Goal: Task Accomplishment & Management: Use online tool/utility

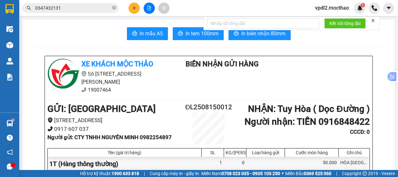
click at [148, 10] on button at bounding box center [149, 8] width 11 height 11
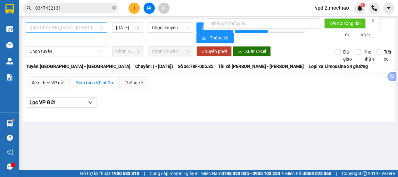
click at [78, 26] on span "[GEOGRAPHIC_DATA] - [GEOGRAPHIC_DATA]" at bounding box center [66, 28] width 74 height 10
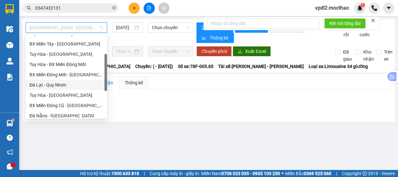
scroll to position [141, 0]
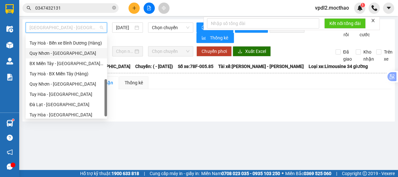
click at [58, 53] on div "Quy Nhơn - [GEOGRAPHIC_DATA]" at bounding box center [66, 53] width 74 height 7
type input "[DATE]"
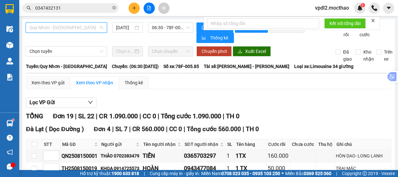
click at [73, 31] on span "Quy Nhơn - [GEOGRAPHIC_DATA]" at bounding box center [66, 28] width 74 height 10
click at [136, 25] on div "[DATE]" at bounding box center [127, 27] width 23 height 7
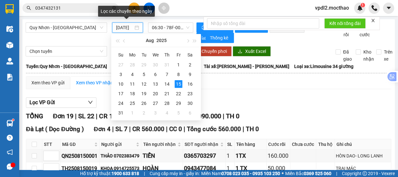
scroll to position [0, 5]
click at [176, 38] on div "Aug 2025" at bounding box center [156, 40] width 56 height 13
click at [271, 108] on div "Lọc VP Gửi" at bounding box center [208, 102] width 365 height 11
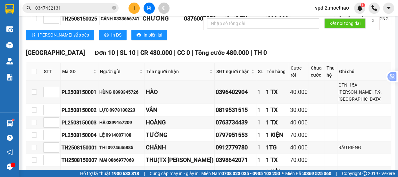
scroll to position [29, 0]
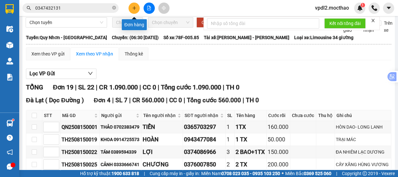
click at [135, 7] on icon "plus" at bounding box center [134, 8] width 4 height 4
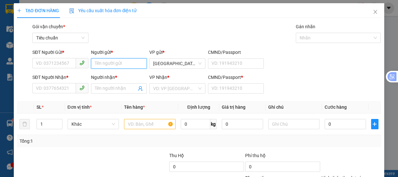
drag, startPoint x: 110, startPoint y: 64, endPoint x: 35, endPoint y: 99, distance: 82.9
click at [111, 63] on input "Người gửi *" at bounding box center [119, 63] width 56 height 10
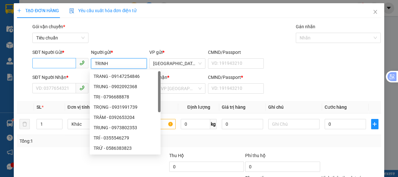
type input "TRINH"
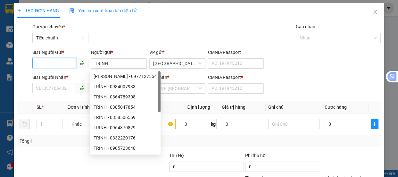
drag, startPoint x: 52, startPoint y: 66, endPoint x: 0, endPoint y: 1, distance: 83.4
click at [52, 66] on input "SĐT Người Gửi *" at bounding box center [54, 63] width 44 height 10
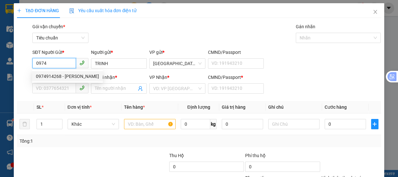
click at [63, 76] on div "0974914268 - TRINH" at bounding box center [67, 76] width 63 height 7
type input "0974914268"
type input "0905654569"
type input "KỸ"
type input "0"
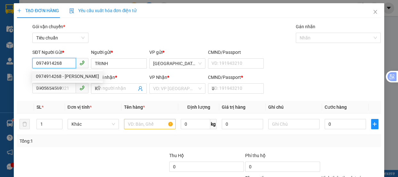
type input "30.000"
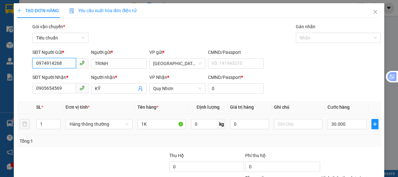
scroll to position [60, 0]
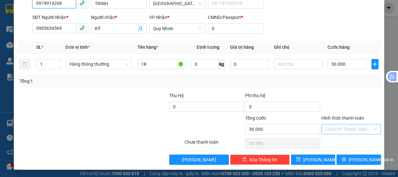
type input "0974914268"
click at [332, 129] on input "Hình thức thanh toán" at bounding box center [348, 129] width 47 height 10
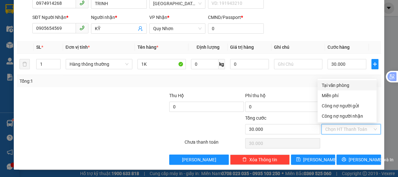
click at [340, 88] on div "Tại văn phòng" at bounding box center [346, 85] width 51 height 7
type input "0"
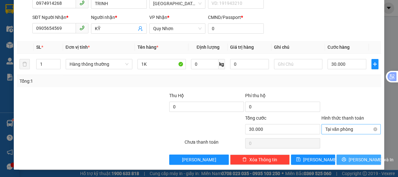
drag, startPoint x: 352, startPoint y: 161, endPoint x: 335, endPoint y: 128, distance: 37.6
click at [352, 161] on span "[PERSON_NAME] và In" at bounding box center [371, 159] width 45 height 7
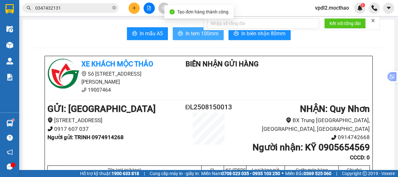
click at [201, 36] on span "In tem 100mm" at bounding box center [202, 33] width 33 height 8
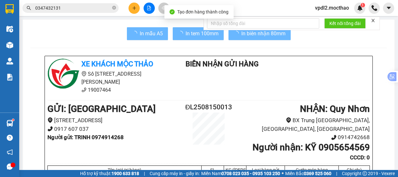
scroll to position [58, 0]
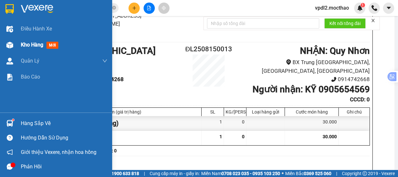
click at [29, 47] on span "Kho hàng" at bounding box center [32, 45] width 22 height 6
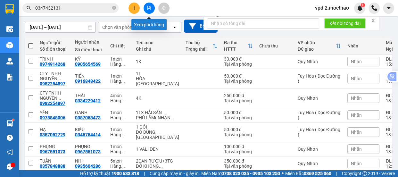
click at [151, 9] on icon "file-add" at bounding box center [149, 8] width 4 height 4
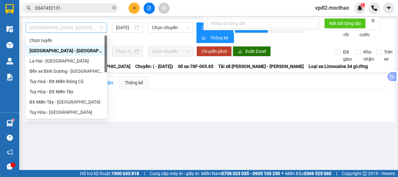
click at [73, 31] on span "[GEOGRAPHIC_DATA] - [GEOGRAPHIC_DATA]" at bounding box center [66, 28] width 74 height 10
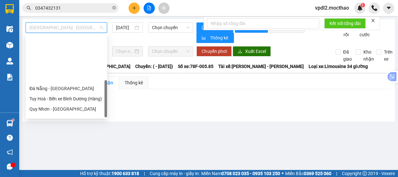
scroll to position [143, 0]
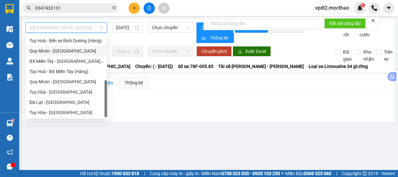
click at [54, 51] on div "Quy Nhơn - [GEOGRAPHIC_DATA]" at bounding box center [66, 50] width 74 height 7
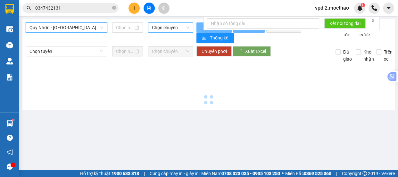
type input "[DATE]"
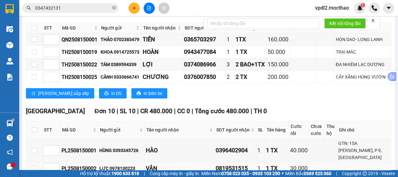
scroll to position [204, 0]
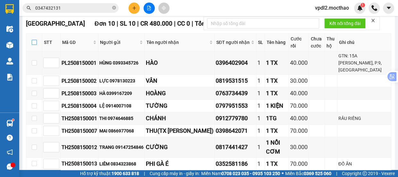
click at [34, 45] on input "checkbox" at bounding box center [34, 42] width 5 height 5
checkbox input "true"
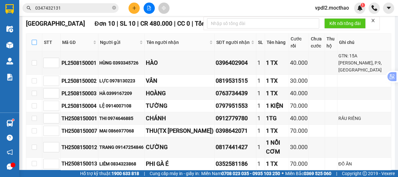
checkbox input "true"
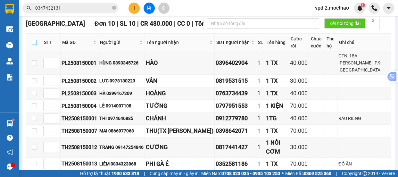
checkbox input "true"
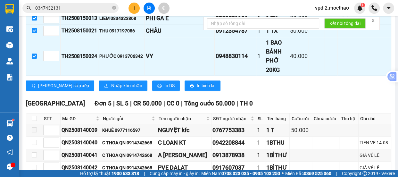
scroll to position [291, 0]
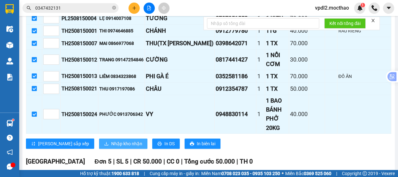
click at [111, 140] on span "Nhập kho nhận" at bounding box center [126, 143] width 31 height 7
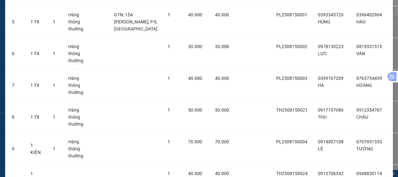
scroll to position [254, 0]
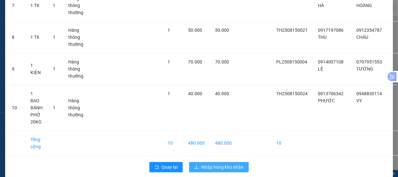
click at [213, 163] on span "Nhập hàng kho nhận" at bounding box center [222, 166] width 42 height 7
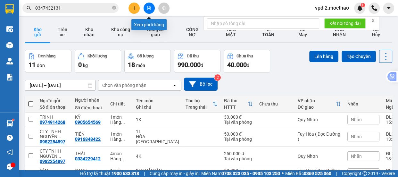
click at [152, 7] on button at bounding box center [149, 8] width 11 height 11
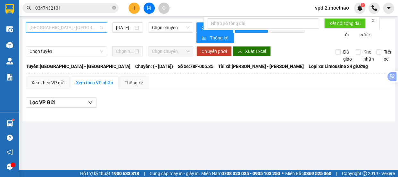
click at [93, 28] on span "[GEOGRAPHIC_DATA] - [GEOGRAPHIC_DATA]" at bounding box center [66, 28] width 74 height 10
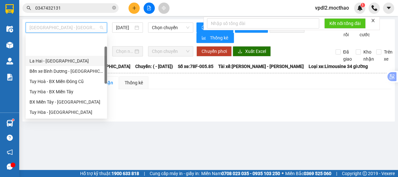
scroll to position [141, 0]
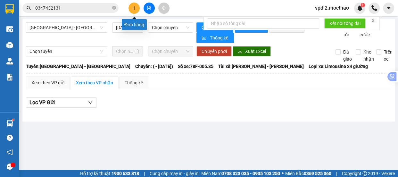
click at [135, 7] on icon "plus" at bounding box center [134, 8] width 4 height 4
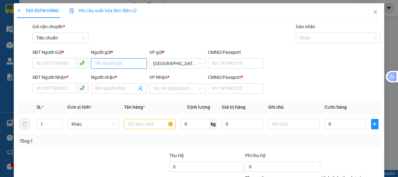
drag, startPoint x: 103, startPoint y: 64, endPoint x: 108, endPoint y: 47, distance: 17.7
click at [103, 58] on input "Người gửi *" at bounding box center [119, 63] width 56 height 10
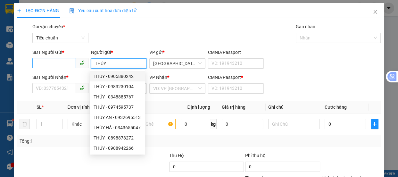
type input "THÚY"
click at [50, 66] on input "SĐT Người Gửi *" at bounding box center [54, 63] width 44 height 10
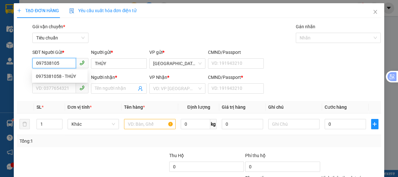
type input "0975381058"
click at [65, 77] on div "0975381058 - THÚY" at bounding box center [60, 76] width 48 height 7
type input "0978344421"
type input "HIỆP LOAN"
type input "0"
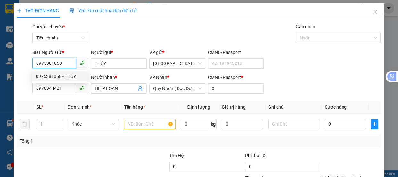
type input "300.000"
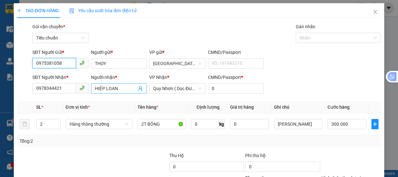
type input "0975381058"
drag, startPoint x: 122, startPoint y: 86, endPoint x: 0, endPoint y: 133, distance: 130.8
click at [0, 133] on div "TẠO ĐƠN HÀNG Yêu cầu xuất hóa đơn điện tử Transit Pickup Surcharge Ids Transit …" at bounding box center [199, 88] width 398 height 177
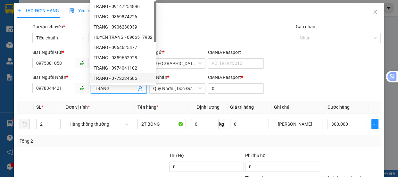
type input "TRANG"
click at [281, 42] on div "Gói vận chuyển * Tiêu chuẩn Gán nhãn Nhãn" at bounding box center [206, 34] width 351 height 22
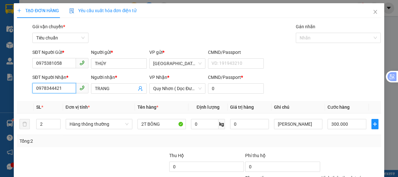
drag, startPoint x: 67, startPoint y: 90, endPoint x: 3, endPoint y: 108, distance: 66.7
click at [0, 110] on div "TẠO ĐƠN HÀNG Yêu cầu xuất hóa đơn điện tử Transit Pickup Surcharge Ids Transit …" at bounding box center [199, 88] width 398 height 177
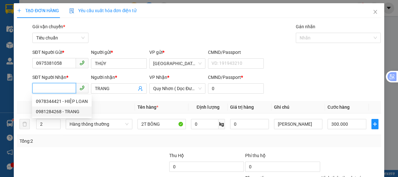
click at [62, 110] on div "0981284268 - TRANG" at bounding box center [62, 111] width 52 height 7
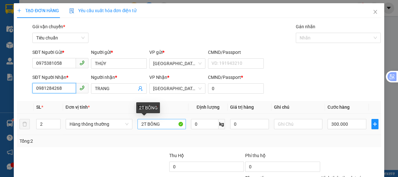
type input "0981284268"
click at [143, 124] on input "2T BÔNG" at bounding box center [161, 124] width 48 height 10
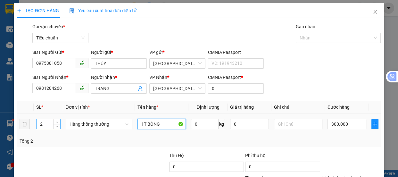
type input "1T BÔNG"
click at [43, 128] on input "2" at bounding box center [48, 124] width 23 height 10
type input "1"
click at [348, 126] on input "300.000" at bounding box center [347, 124] width 39 height 10
type input "0"
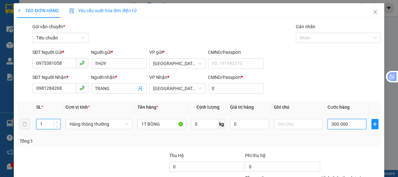
type input "0"
type input "01"
type input "1"
type input "15"
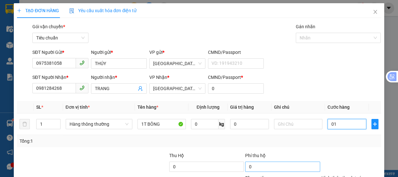
type input "15"
type input "015"
type input "1"
type input "01"
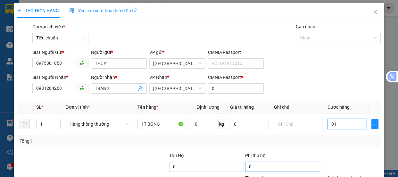
type input "0"
click at [328, 127] on input "0" at bounding box center [347, 124] width 39 height 10
type input "10"
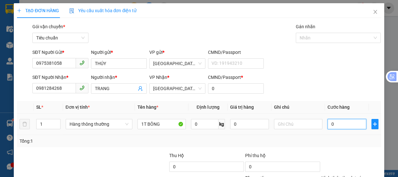
type input "10"
type input "150"
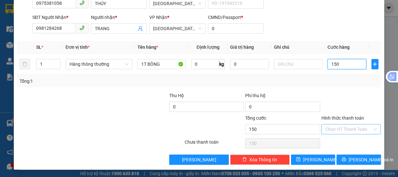
type input "150"
type input "150.000"
drag, startPoint x: 340, startPoint y: 126, endPoint x: 344, endPoint y: 97, distance: 28.5
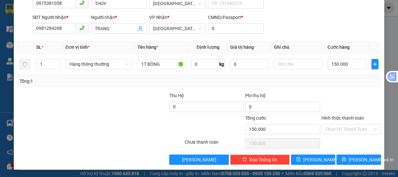
click at [340, 124] on input "Hình thức thanh toán" at bounding box center [348, 129] width 47 height 10
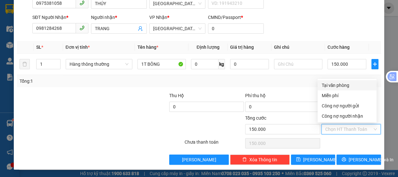
click at [340, 85] on div "Tại văn phòng" at bounding box center [346, 85] width 51 height 7
type input "0"
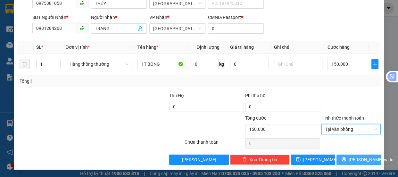
click at [354, 162] on span "[PERSON_NAME] và In" at bounding box center [371, 159] width 45 height 7
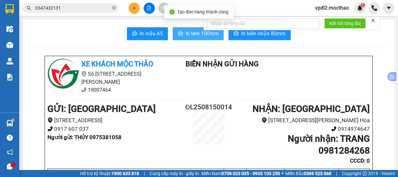
click at [191, 32] on span "In tem 100mm" at bounding box center [202, 33] width 33 height 8
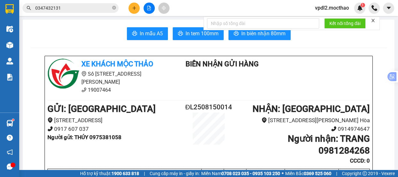
click at [133, 8] on icon "plus" at bounding box center [134, 8] width 4 height 4
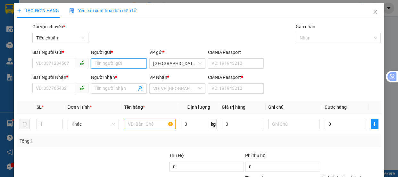
drag, startPoint x: 101, startPoint y: 62, endPoint x: 117, endPoint y: 38, distance: 29.3
click at [101, 60] on input "Người gửi *" at bounding box center [119, 63] width 56 height 10
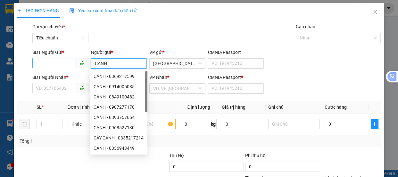
type input "CANH"
click at [58, 58] on input "SĐT Người Gửi *" at bounding box center [54, 63] width 44 height 10
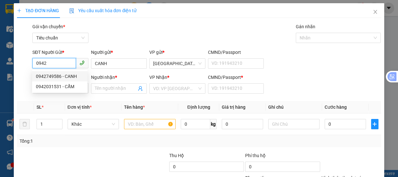
click at [54, 76] on div "0942749586 - CANH" at bounding box center [60, 76] width 48 height 7
type input "0942749586"
type input "0941339979"
type input "THOA"
type input "0"
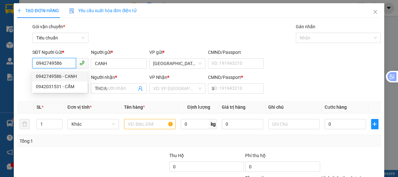
type input "60.000"
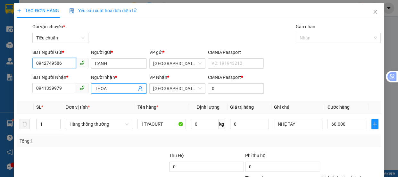
type input "0942749586"
drag, startPoint x: 114, startPoint y: 90, endPoint x: 0, endPoint y: 83, distance: 114.0
click at [0, 83] on div "TẠO ĐƠN HÀNG Yêu cầu xuất hóa đơn điện tử Transit Pickup Surcharge Ids Transit …" at bounding box center [199, 88] width 398 height 177
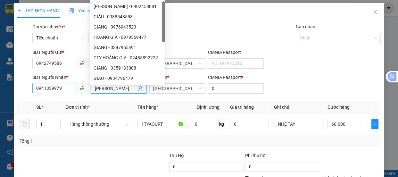
type input "[PERSON_NAME]"
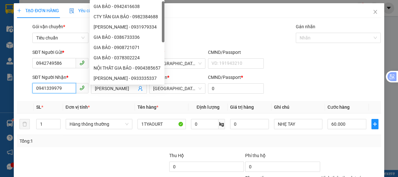
drag, startPoint x: 68, startPoint y: 85, endPoint x: 100, endPoint y: 50, distance: 47.6
click at [1, 104] on div "TẠO ĐƠN HÀNG Yêu cầu xuất hóa đơn điện tử Transit Pickup Surcharge Ids Transit …" at bounding box center [199, 88] width 398 height 177
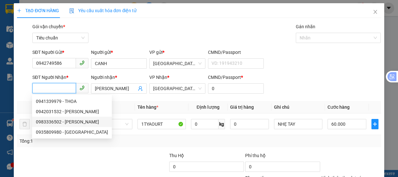
click at [63, 122] on div "0983336502 - GIA BẢO" at bounding box center [72, 121] width 72 height 7
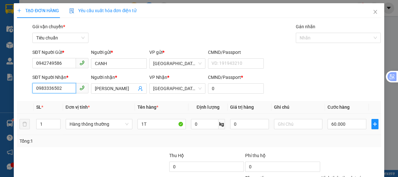
scroll to position [60, 0]
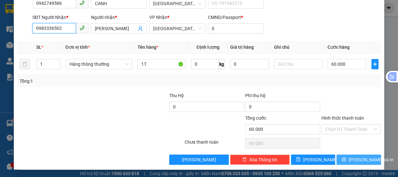
type input "0983336502"
click at [355, 160] on span "[PERSON_NAME] và In" at bounding box center [371, 159] width 45 height 7
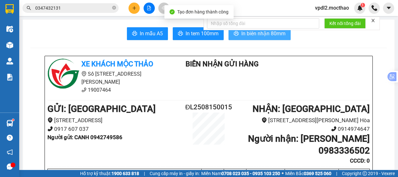
click at [255, 33] on span "In biên nhận 80mm" at bounding box center [263, 33] width 44 height 8
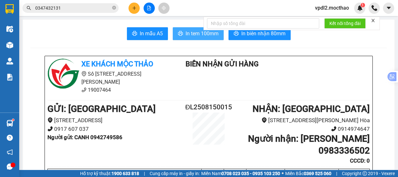
click at [193, 33] on span "In tem 100mm" at bounding box center [202, 33] width 33 height 8
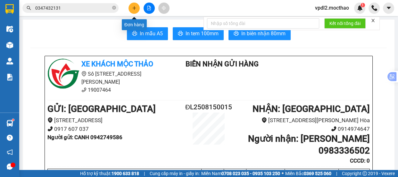
click at [137, 6] on button at bounding box center [134, 8] width 11 height 11
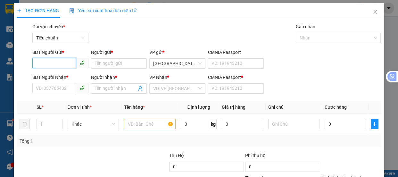
click at [65, 65] on input "SĐT Người Gửi *" at bounding box center [54, 63] width 44 height 10
click at [58, 77] on div "0901635777 - VIỆT" at bounding box center [60, 76] width 48 height 7
type input "0901635777"
type input "VIỆT"
type input "0935809980"
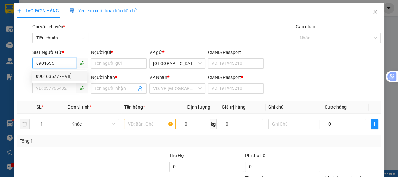
type input "HÀ"
type input "0"
type input "50.000"
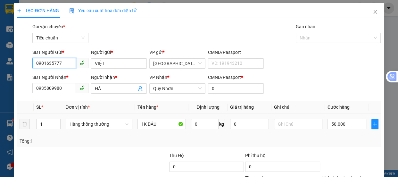
scroll to position [60, 0]
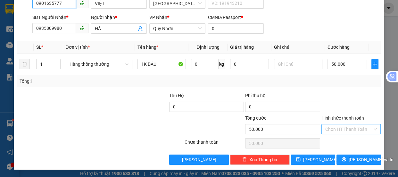
type input "0901635777"
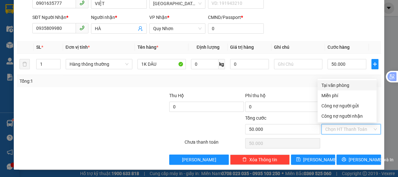
click at [332, 130] on input "Hình thức thanh toán" at bounding box center [348, 129] width 47 height 10
click at [335, 87] on div "Tại văn phòng" at bounding box center [346, 85] width 51 height 7
type input "0"
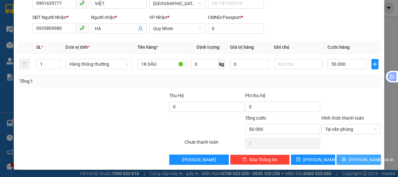
click at [350, 156] on span "[PERSON_NAME] và In" at bounding box center [371, 159] width 45 height 7
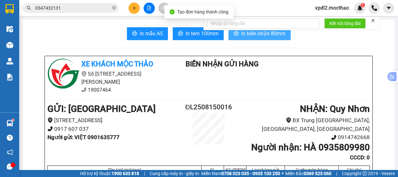
click at [255, 32] on span "In biên nhận 80mm" at bounding box center [263, 33] width 44 height 8
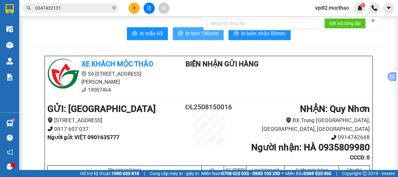
drag, startPoint x: 191, startPoint y: 33, endPoint x: 224, endPoint y: 37, distance: 33.7
click at [194, 34] on span "In tem 100mm" at bounding box center [202, 33] width 33 height 8
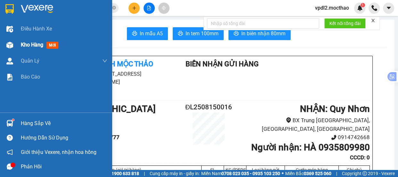
click at [32, 46] on span "Kho hàng" at bounding box center [32, 45] width 22 height 6
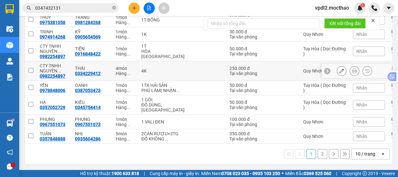
scroll to position [151, 0]
click at [318, 154] on button "2" at bounding box center [323, 154] width 10 height 10
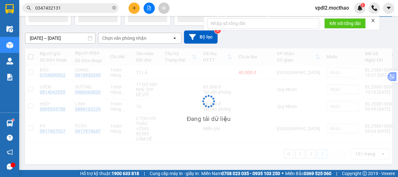
scroll to position [49, 0]
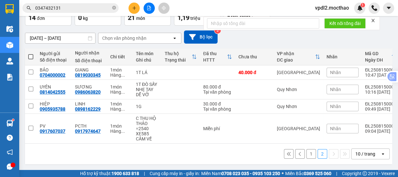
click at [306, 154] on button "1" at bounding box center [311, 154] width 10 height 10
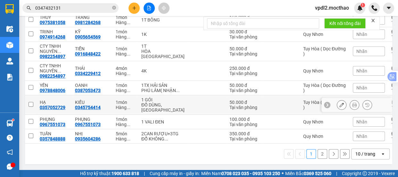
scroll to position [122, 0]
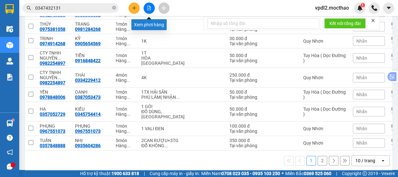
click at [150, 8] on icon "file-add" at bounding box center [149, 8] width 4 height 4
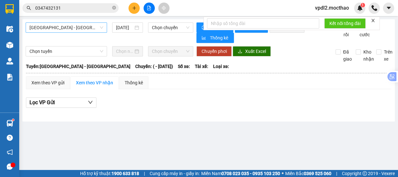
click at [81, 29] on span "[GEOGRAPHIC_DATA] - [GEOGRAPHIC_DATA]" at bounding box center [66, 28] width 74 height 10
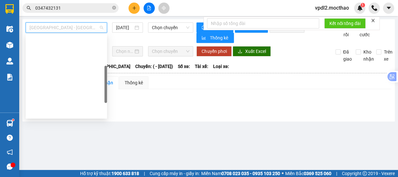
scroll to position [143, 0]
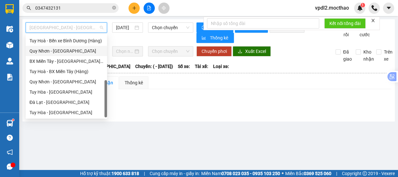
click at [58, 54] on div "Quy Nhơn - [GEOGRAPHIC_DATA]" at bounding box center [66, 51] width 81 height 10
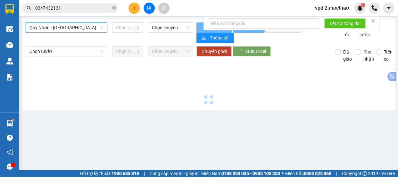
type input "[DATE]"
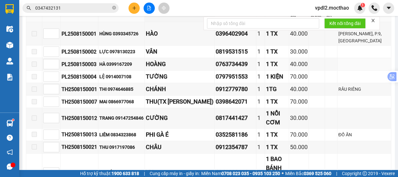
scroll to position [175, 0]
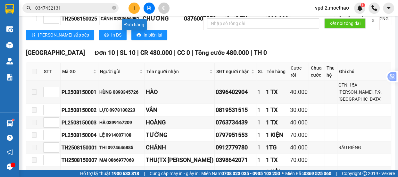
click at [134, 8] on icon "plus" at bounding box center [134, 8] width 4 height 0
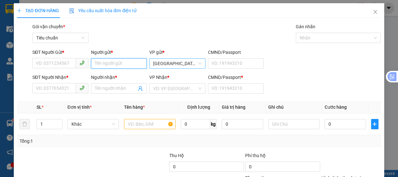
drag, startPoint x: 105, startPoint y: 68, endPoint x: 153, endPoint y: 59, distance: 48.3
click at [106, 65] on input "Người gửi *" at bounding box center [119, 63] width 56 height 10
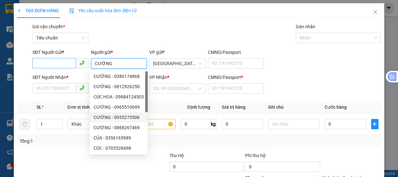
type input "CƯỜNG"
click at [43, 61] on input "SĐT Người Gửi *" at bounding box center [54, 63] width 44 height 10
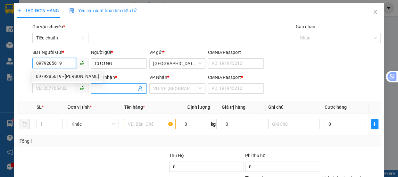
type input "0979285619"
click at [102, 89] on input "Người nhận *" at bounding box center [116, 88] width 42 height 7
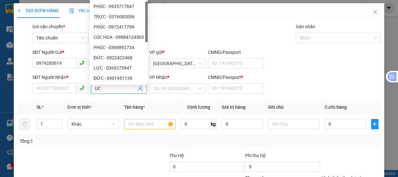
type input "U"
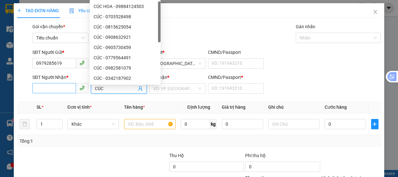
type input "CÚC"
click at [44, 84] on input "SĐT Người Nhận *" at bounding box center [54, 88] width 44 height 10
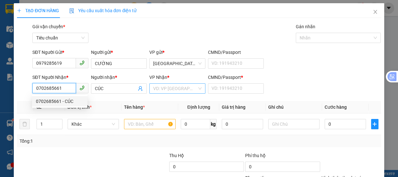
type input "0702685661"
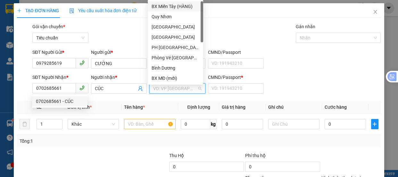
drag, startPoint x: 180, startPoint y: 91, endPoint x: 213, endPoint y: 96, distance: 33.2
click at [180, 90] on input "search" at bounding box center [175, 89] width 44 height 10
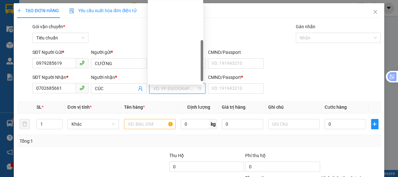
scroll to position [87, 0]
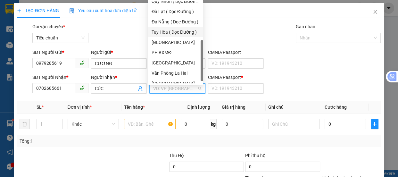
click at [176, 33] on div "Tuy Hòa ( Dọc Đường )" at bounding box center [176, 32] width 48 height 7
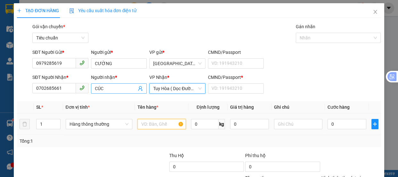
drag, startPoint x: 149, startPoint y: 123, endPoint x: 134, endPoint y: 91, distance: 35.3
click at [147, 120] on input "text" at bounding box center [161, 124] width 48 height 10
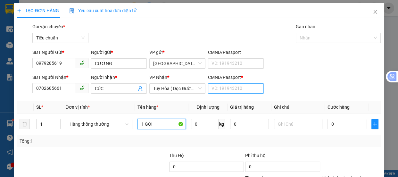
type input "1 GÓI"
click at [222, 87] on input "CMND/Passport *" at bounding box center [236, 88] width 56 height 10
type input "0"
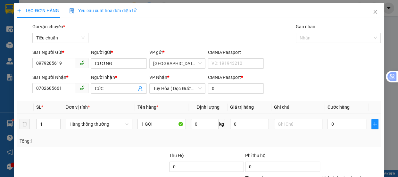
click at [282, 114] on td at bounding box center [298, 123] width 54 height 21
click at [279, 123] on input "text" at bounding box center [298, 124] width 48 height 10
type input "PHÚ LÂM"
type input "5"
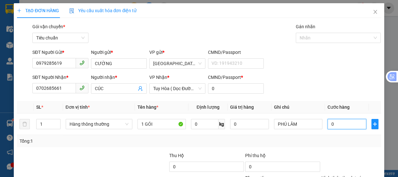
type input "5"
type input "50"
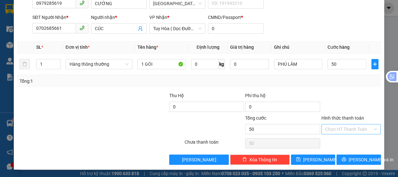
type input "50.000"
drag, startPoint x: 349, startPoint y: 130, endPoint x: 349, endPoint y: 125, distance: 4.5
click at [349, 129] on input "Hình thức thanh toán" at bounding box center [348, 129] width 47 height 10
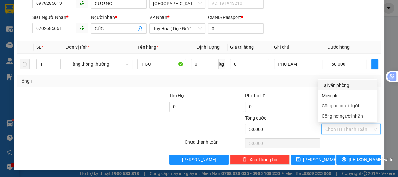
click at [334, 86] on div "Tại văn phòng" at bounding box center [346, 85] width 51 height 7
type input "0"
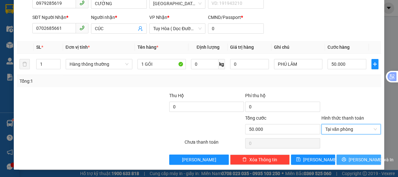
click at [350, 159] on span "[PERSON_NAME] và In" at bounding box center [371, 159] width 45 height 7
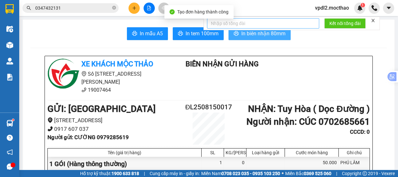
drag, startPoint x: 263, startPoint y: 36, endPoint x: 263, endPoint y: 26, distance: 9.9
click at [263, 36] on span "In biên nhận 80mm" at bounding box center [263, 33] width 44 height 8
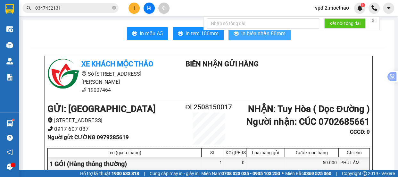
click at [258, 36] on span "In biên nhận 80mm" at bounding box center [263, 33] width 44 height 8
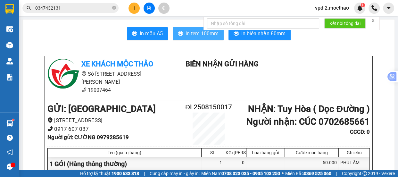
click at [195, 32] on span "In tem 100mm" at bounding box center [202, 33] width 33 height 8
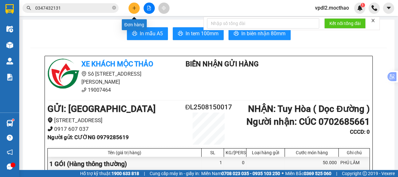
click at [132, 8] on icon "plus" at bounding box center [134, 8] width 4 height 4
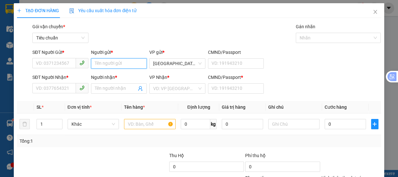
drag, startPoint x: 104, startPoint y: 63, endPoint x: 108, endPoint y: 55, distance: 8.7
click at [104, 62] on input "Người gửi *" at bounding box center [119, 63] width 56 height 10
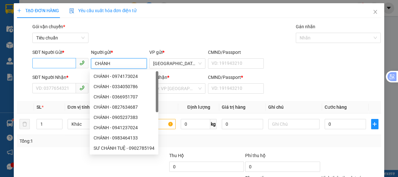
type input "CHÁNH"
click at [45, 64] on input "SĐT Người Gửi *" at bounding box center [54, 63] width 44 height 10
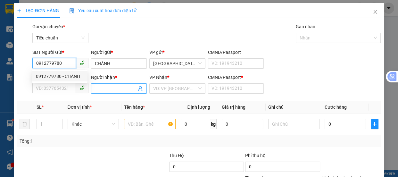
type input "0912779780"
click at [121, 90] on input "Người nhận *" at bounding box center [116, 88] width 42 height 7
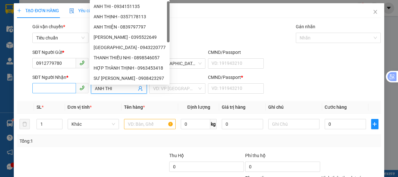
type input "ANH THI"
drag, startPoint x: 45, startPoint y: 86, endPoint x: 40, endPoint y: 70, distance: 16.3
click at [45, 86] on input "SĐT Người Nhận *" at bounding box center [54, 88] width 44 height 10
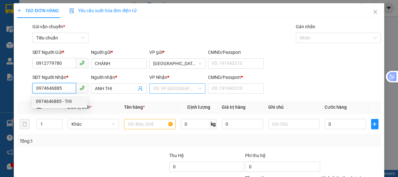
type input "0974646885"
drag, startPoint x: 190, startPoint y: 87, endPoint x: 265, endPoint y: 110, distance: 78.8
click at [190, 87] on input "search" at bounding box center [175, 89] width 44 height 10
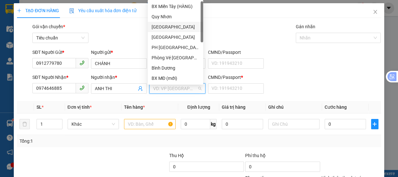
drag, startPoint x: 162, startPoint y: 23, endPoint x: 161, endPoint y: 46, distance: 22.8
click at [162, 23] on div "[GEOGRAPHIC_DATA]" at bounding box center [175, 27] width 55 height 10
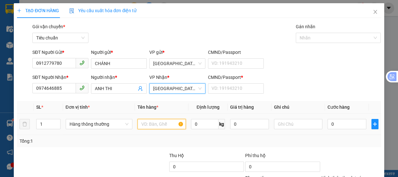
click at [148, 123] on input "text" at bounding box center [161, 124] width 48 height 10
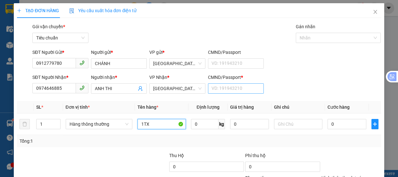
type input "1TX"
click at [216, 83] on input "CMND/Passport *" at bounding box center [236, 88] width 56 height 10
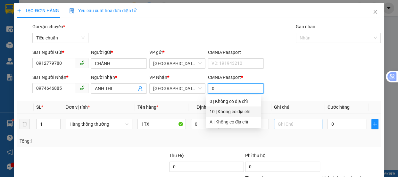
type input "0"
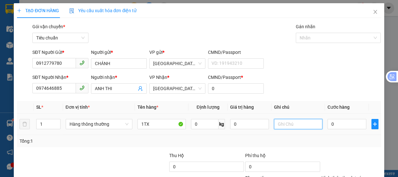
drag, startPoint x: 278, startPoint y: 121, endPoint x: 214, endPoint y: 114, distance: 64.8
click at [279, 120] on input "text" at bounding box center [298, 124] width 48 height 10
type input "D"
type input "ĐÒ ĂN"
type input "7"
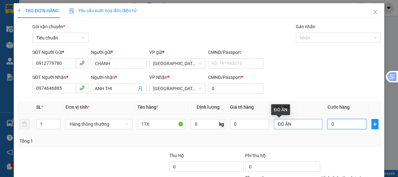
type input "7"
type input "70"
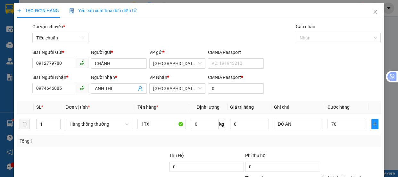
type input "70.000"
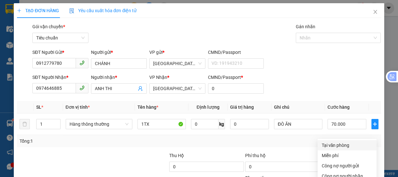
drag, startPoint x: 325, startPoint y: 83, endPoint x: 351, endPoint y: 120, distance: 44.6
click at [326, 142] on div "Tại văn phòng" at bounding box center [346, 145] width 51 height 7
drag, startPoint x: 351, startPoint y: 158, endPoint x: 281, endPoint y: 79, distance: 105.3
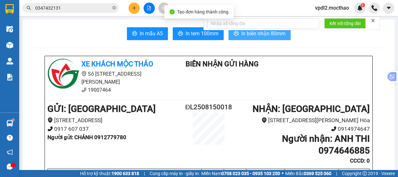
click at [258, 34] on span "In biên nhận 80mm" at bounding box center [263, 33] width 44 height 8
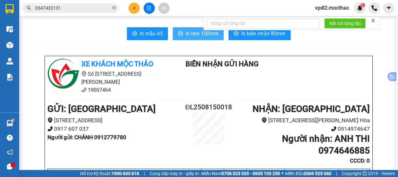
click at [200, 36] on span "In tem 100mm" at bounding box center [202, 33] width 33 height 8
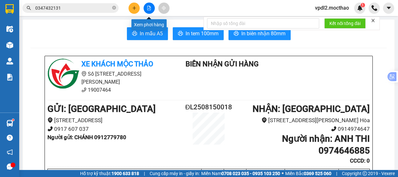
click at [148, 5] on button at bounding box center [149, 8] width 11 height 11
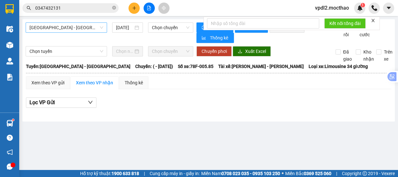
click at [79, 25] on span "[GEOGRAPHIC_DATA] - [GEOGRAPHIC_DATA]" at bounding box center [66, 28] width 74 height 10
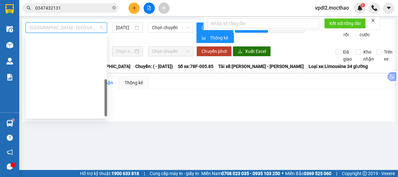
type input "[DATE]"
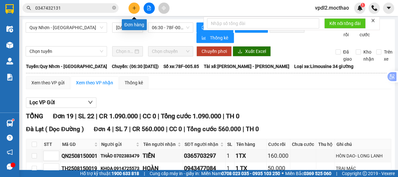
click at [133, 6] on icon "plus" at bounding box center [134, 8] width 4 height 4
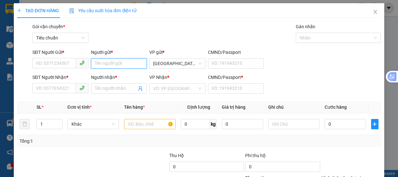
drag, startPoint x: 106, startPoint y: 63, endPoint x: 108, endPoint y: 49, distance: 13.9
click at [107, 58] on div "Người gửi * Tên người gửi" at bounding box center [119, 60] width 56 height 22
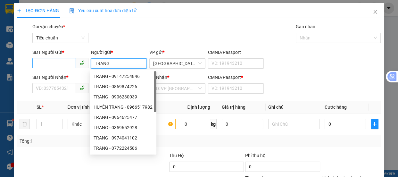
type input "TRANG"
click at [42, 66] on input "SĐT Người Gửi *" at bounding box center [54, 63] width 44 height 10
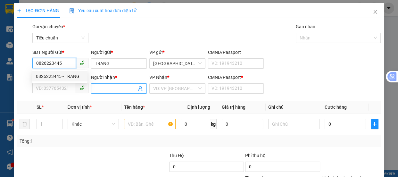
type input "0826223445"
click at [112, 90] on input "Người nhận *" at bounding box center [116, 88] width 42 height 7
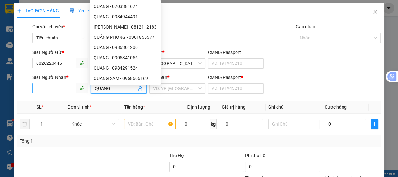
type input "QUANG"
click at [57, 91] on input "SĐT Người Nhận *" at bounding box center [54, 88] width 44 height 10
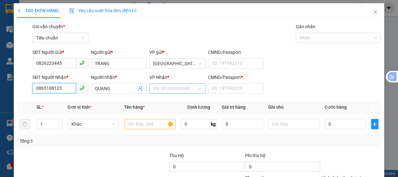
type input "0865108123"
click at [177, 88] on input "search" at bounding box center [175, 89] width 44 height 10
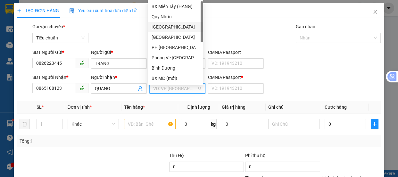
click at [158, 29] on div "[GEOGRAPHIC_DATA]" at bounding box center [176, 26] width 48 height 7
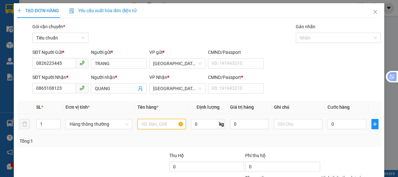
drag, startPoint x: 141, startPoint y: 126, endPoint x: 109, endPoint y: 104, distance: 38.7
click at [140, 126] on input "text" at bounding box center [161, 124] width 48 height 10
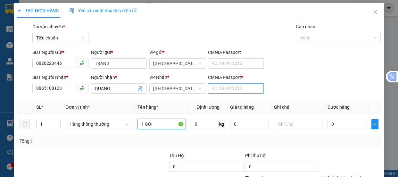
type input "1 GÓI"
click at [235, 89] on input "CMND/Passport *" at bounding box center [236, 88] width 56 height 10
type input "0"
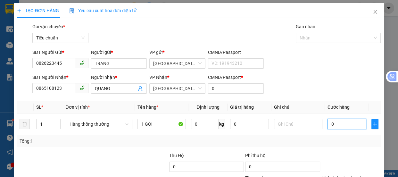
type input "3"
type input "30"
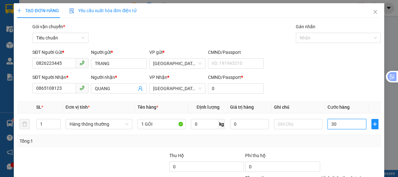
type input "30"
type input "30.000"
drag, startPoint x: 329, startPoint y: 130, endPoint x: 336, endPoint y: 94, distance: 37.5
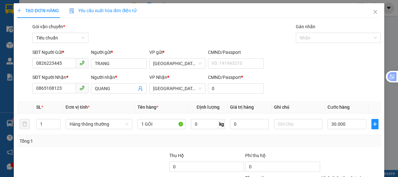
click at [339, 142] on div "Tại văn phòng" at bounding box center [346, 145] width 51 height 7
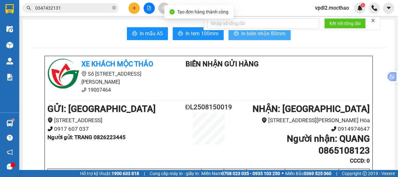
click at [261, 38] on button "In biên nhận 80mm" at bounding box center [259, 33] width 62 height 13
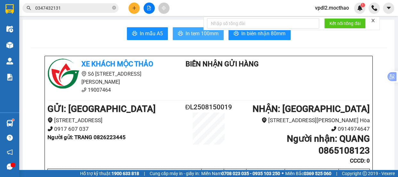
click at [198, 34] on span "In tem 100mm" at bounding box center [202, 33] width 33 height 8
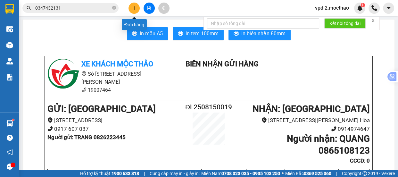
click at [136, 9] on button at bounding box center [134, 8] width 11 height 11
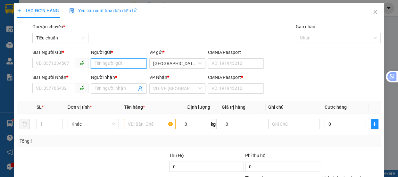
drag, startPoint x: 116, startPoint y: 65, endPoint x: 129, endPoint y: 56, distance: 16.4
click at [116, 65] on input "Người gửi *" at bounding box center [119, 63] width 56 height 10
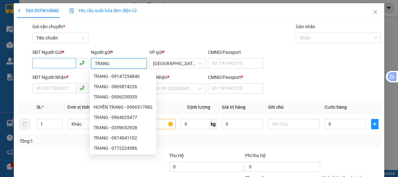
type input "TRANG"
click at [54, 64] on input "SĐT Người Gửi *" at bounding box center [54, 63] width 44 height 10
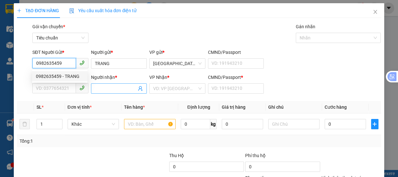
type input "0982635459"
click at [114, 87] on input "Người nhận *" at bounding box center [116, 88] width 42 height 7
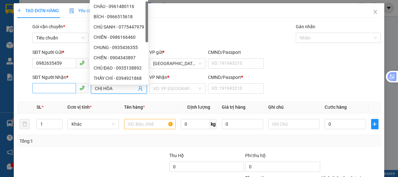
type input "CHỊ HÒA"
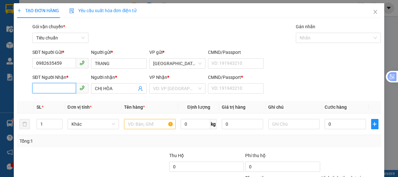
click at [52, 87] on input "SĐT Người Nhận *" at bounding box center [54, 88] width 44 height 10
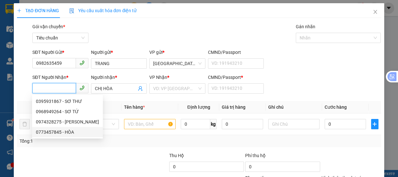
click at [61, 133] on div "0773457845 - HÒA" at bounding box center [67, 132] width 63 height 7
type input "0773457845"
type input "HÒA"
type input "0"
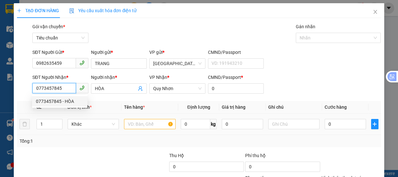
type input "100.000"
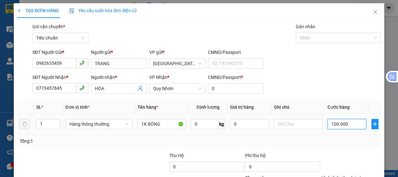
click at [347, 124] on input "100.000" at bounding box center [347, 124] width 39 height 10
type input "8"
type input "80"
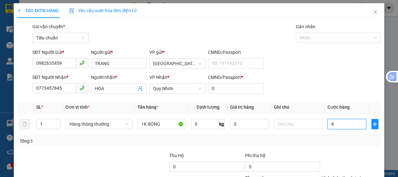
type input "80"
type input "80.000"
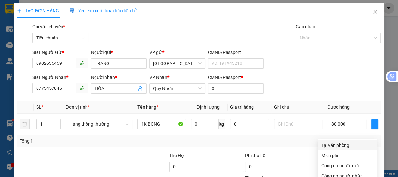
click at [327, 142] on div "Tại văn phòng" at bounding box center [346, 145] width 51 height 7
type input "0"
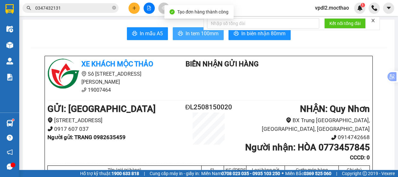
click at [199, 34] on span "In tem 100mm" at bounding box center [202, 33] width 33 height 8
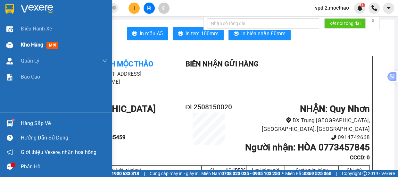
click at [27, 44] on span "Kho hàng" at bounding box center [32, 45] width 22 height 6
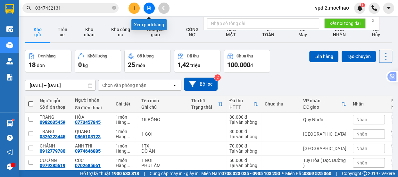
click at [150, 7] on icon "file-add" at bounding box center [149, 8] width 4 height 4
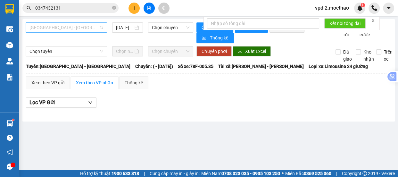
click at [75, 27] on span "[GEOGRAPHIC_DATA] - [GEOGRAPHIC_DATA]" at bounding box center [66, 28] width 74 height 10
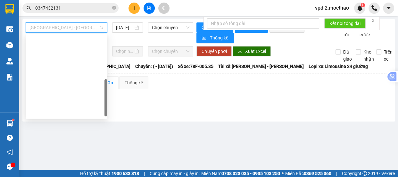
type input "[DATE]"
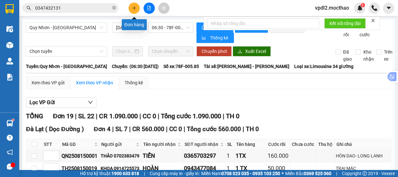
click at [133, 7] on icon "plus" at bounding box center [134, 8] width 4 height 4
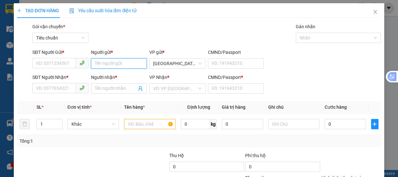
click at [124, 58] on input "Người gửi *" at bounding box center [119, 63] width 56 height 10
type input "THUẬN"
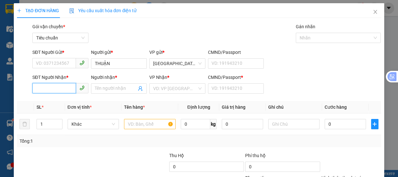
drag, startPoint x: 53, startPoint y: 90, endPoint x: 106, endPoint y: 91, distance: 52.9
click at [56, 89] on input "SĐT Người Nhận *" at bounding box center [54, 88] width 44 height 10
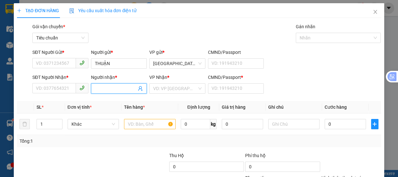
drag, startPoint x: 106, startPoint y: 91, endPoint x: 131, endPoint y: 80, distance: 27.1
click at [107, 90] on input "Người nhận *" at bounding box center [116, 88] width 42 height 7
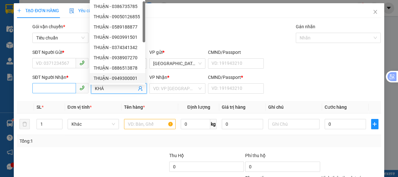
type input "KHÁ"
click at [51, 90] on input "SĐT Người Nhận *" at bounding box center [54, 88] width 44 height 10
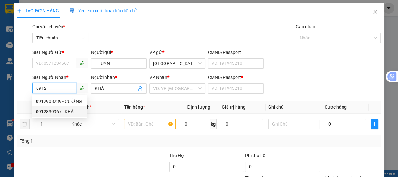
drag, startPoint x: 64, startPoint y: 112, endPoint x: 62, endPoint y: 99, distance: 13.0
click at [64, 111] on div "0912839967 - KHÁ" at bounding box center [60, 111] width 48 height 7
type input "0912839967"
type input "A"
type input "50.000"
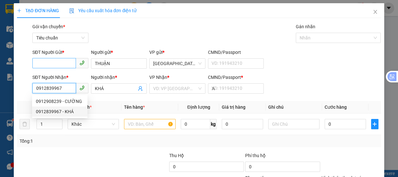
type input "50.000"
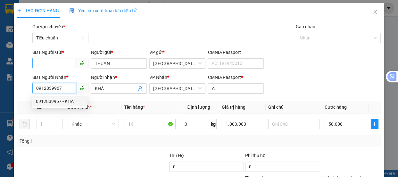
type input "0912839967"
click at [55, 61] on input "SĐT Người Gửi *" at bounding box center [54, 63] width 44 height 10
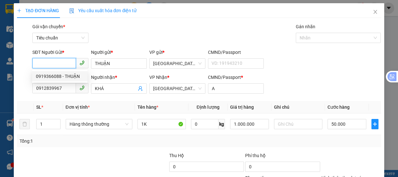
click at [67, 77] on div "0919366088 - THUẬN" at bounding box center [60, 76] width 48 height 7
type input "0919366088"
type input "40.000"
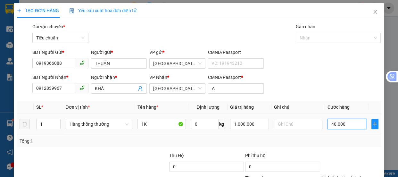
click at [353, 125] on input "40.000" at bounding box center [347, 124] width 39 height 10
type input "6"
type input "60"
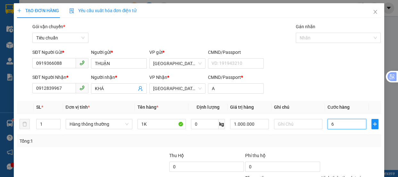
type input "60"
type input "60.000"
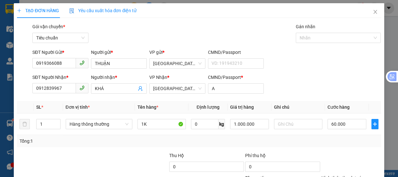
drag, startPoint x: 342, startPoint y: 125, endPoint x: 337, endPoint y: 103, distance: 22.6
click at [329, 142] on div "Tại văn phòng" at bounding box center [346, 145] width 51 height 7
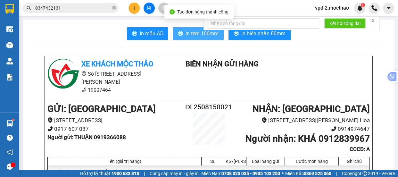
click at [201, 35] on span "In tem 100mm" at bounding box center [202, 33] width 33 height 8
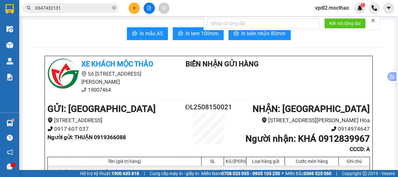
click at [133, 6] on icon "plus" at bounding box center [134, 8] width 4 height 4
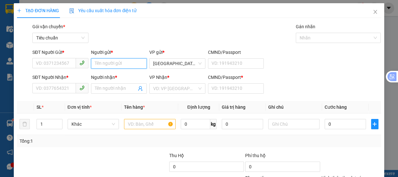
drag, startPoint x: 120, startPoint y: 67, endPoint x: 197, endPoint y: 42, distance: 81.4
click at [120, 61] on input "Người gửi *" at bounding box center [119, 63] width 56 height 10
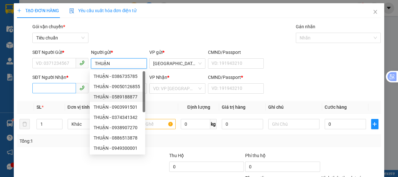
type input "THUẬN"
click at [47, 90] on input "SĐT Người Nhận *" at bounding box center [54, 88] width 44 height 10
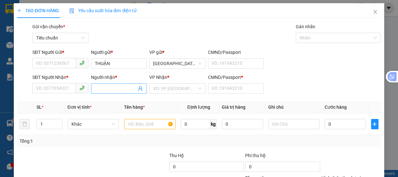
click at [99, 88] on input "Người nhận *" at bounding box center [116, 88] width 42 height 7
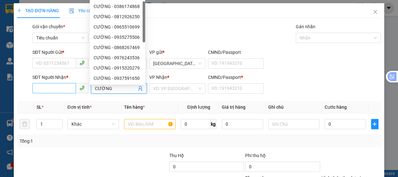
type input "CƯỜNG"
click at [51, 91] on input "SĐT Người Nhận *" at bounding box center [54, 88] width 44 height 10
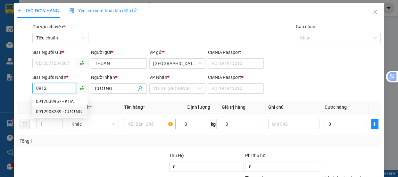
drag, startPoint x: 62, startPoint y: 109, endPoint x: 56, endPoint y: 72, distance: 37.7
click at [62, 108] on div "0912908239 - CƯỜNG" at bounding box center [60, 111] width 48 height 7
type input "0912908239"
type input "0"
type input "40.000"
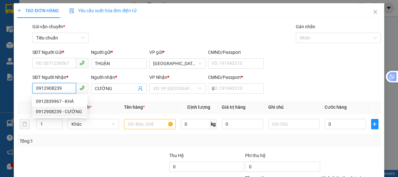
type input "40.000"
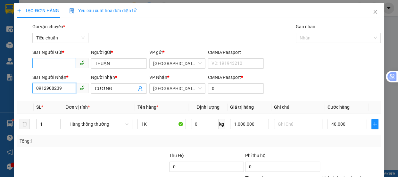
type input "0912908239"
click at [59, 63] on input "SĐT Người Gửi *" at bounding box center [54, 63] width 44 height 10
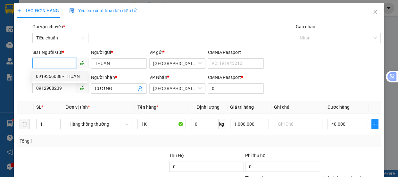
drag, startPoint x: 67, startPoint y: 77, endPoint x: 126, endPoint y: 80, distance: 58.8
click at [70, 76] on div "0919366088 - THUẬN" at bounding box center [60, 76] width 48 height 7
type input "0919366088"
type input "60.000"
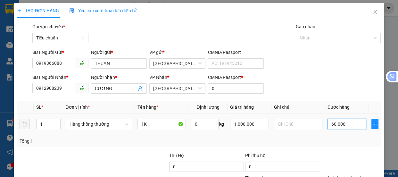
drag, startPoint x: 346, startPoint y: 126, endPoint x: 267, endPoint y: 87, distance: 88.0
click at [346, 125] on input "60.000" at bounding box center [347, 124] width 39 height 10
type input "5"
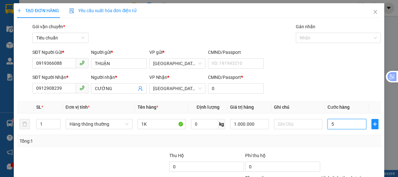
type input "50"
type input "50.000"
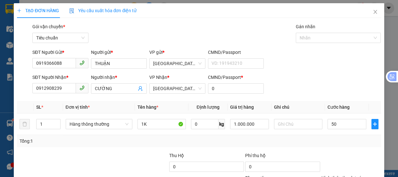
type input "50.000"
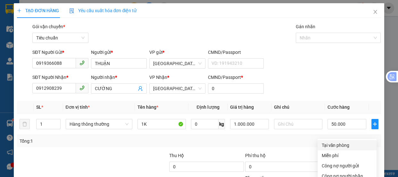
click at [332, 142] on div "Tại văn phòng" at bounding box center [346, 145] width 51 height 7
type input "0"
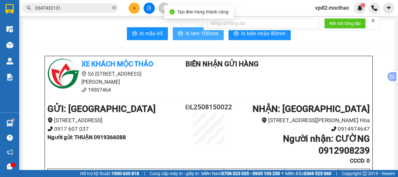
click at [196, 38] on button "In tem 100mm" at bounding box center [198, 33] width 51 height 13
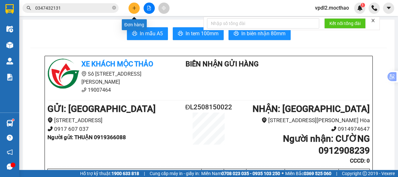
click at [132, 9] on icon "plus" at bounding box center [134, 8] width 4 height 4
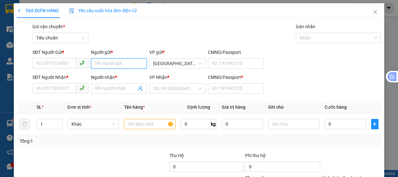
drag, startPoint x: 116, startPoint y: 66, endPoint x: 104, endPoint y: 63, distance: 12.1
click at [116, 65] on input "Người gửi *" at bounding box center [119, 63] width 56 height 10
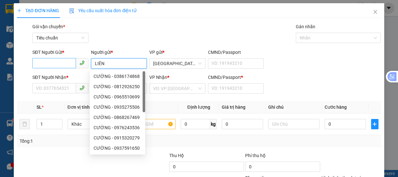
type input "LIÊN"
click at [42, 62] on input "SĐT Người Gửi *" at bounding box center [54, 63] width 44 height 10
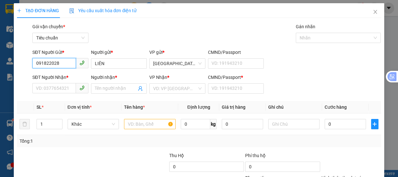
type input "0918220285"
click at [61, 79] on div "0918220285 - LIÊN" at bounding box center [60, 76] width 48 height 7
type input "0822582258"
type input "CHÂU"
type input "A"
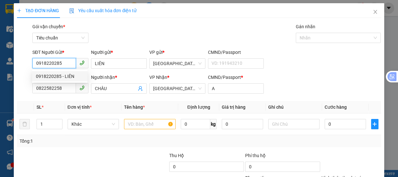
type input "70.000"
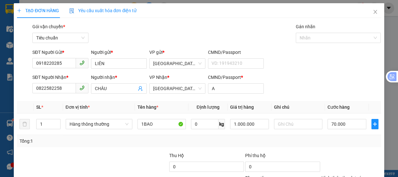
click at [335, 142] on div "Tại văn phòng" at bounding box center [346, 145] width 51 height 7
drag, startPoint x: 353, startPoint y: 159, endPoint x: 330, endPoint y: 128, distance: 38.6
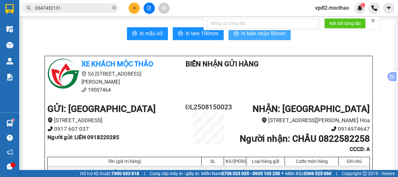
click at [244, 32] on span "In biên nhận 80mm" at bounding box center [263, 33] width 44 height 8
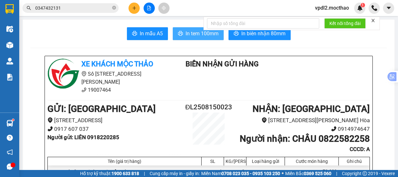
click at [196, 32] on span "In tem 100mm" at bounding box center [202, 33] width 33 height 8
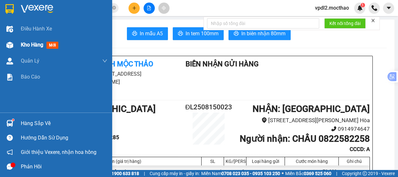
click at [27, 45] on span "Kho hàng" at bounding box center [32, 45] width 22 height 6
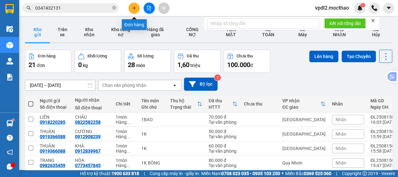
click at [135, 5] on button at bounding box center [134, 8] width 11 height 11
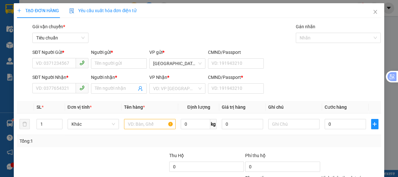
drag, startPoint x: 114, startPoint y: 58, endPoint x: 130, endPoint y: 57, distance: 16.3
click at [115, 58] on div "Người gửi *" at bounding box center [119, 54] width 56 height 10
click at [112, 61] on input "Người gửi *" at bounding box center [119, 63] width 56 height 10
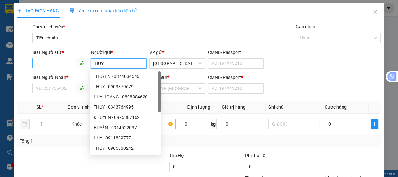
type input "HUY"
drag, startPoint x: 52, startPoint y: 60, endPoint x: 0, endPoint y: 97, distance: 64.2
click at [52, 61] on input "SĐT Người Gửi *" at bounding box center [54, 63] width 44 height 10
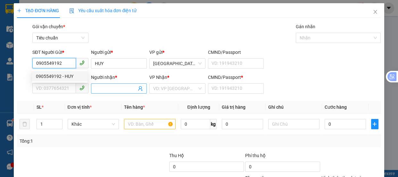
type input "0905549192"
click at [109, 90] on input "Người nhận *" at bounding box center [116, 88] width 42 height 7
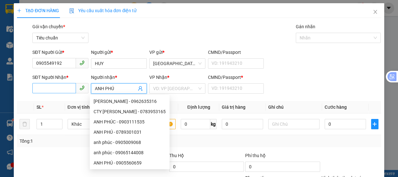
type input "ANH PHÚ"
drag, startPoint x: 41, startPoint y: 89, endPoint x: 35, endPoint y: 91, distance: 6.0
click at [39, 90] on input "SĐT Người Nhận *" at bounding box center [54, 88] width 44 height 10
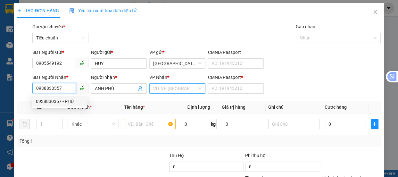
type input "0938830357"
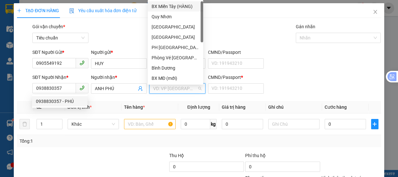
click at [167, 91] on input "search" at bounding box center [175, 89] width 44 height 10
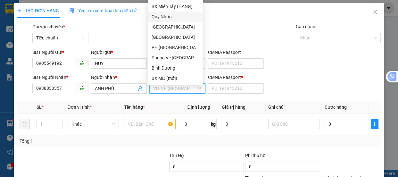
drag, startPoint x: 161, startPoint y: 19, endPoint x: 164, endPoint y: 22, distance: 4.6
click at [162, 19] on div "Quy Nhơn" at bounding box center [176, 16] width 48 height 7
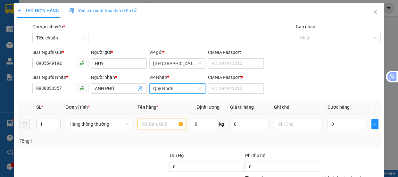
drag, startPoint x: 150, startPoint y: 122, endPoint x: 149, endPoint y: 111, distance: 10.6
click at [149, 118] on div at bounding box center [161, 124] width 48 height 13
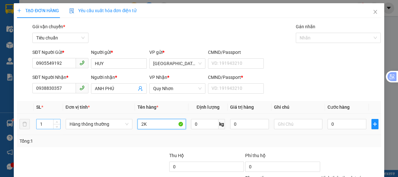
type input "2K"
click at [46, 123] on input "1" at bounding box center [48, 124] width 23 height 10
type input "2"
click at [288, 123] on input "text" at bounding box center [298, 124] width 48 height 10
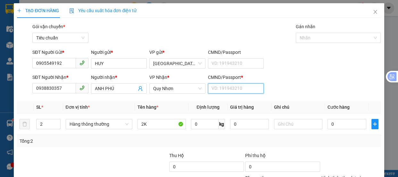
click at [222, 86] on input "CMND/Passport *" at bounding box center [236, 88] width 56 height 10
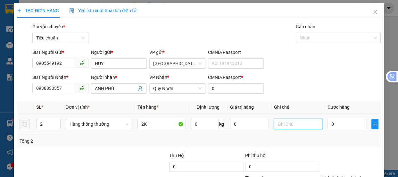
click at [291, 125] on input "text" at bounding box center [298, 124] width 48 height 10
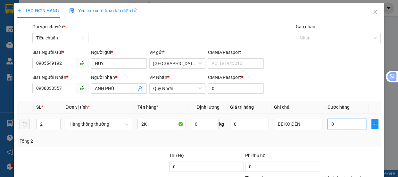
click at [335, 123] on input "0" at bounding box center [347, 124] width 39 height 10
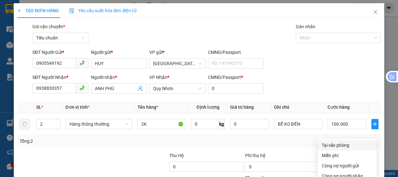
click at [337, 142] on div "Tại văn phòng" at bounding box center [346, 145] width 51 height 7
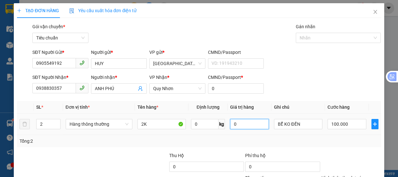
click at [232, 119] on input "0" at bounding box center [249, 124] width 39 height 10
click at [311, 87] on div "Transit Pickup Surcharge Ids Transit Deliver Surcharge Ids Transit Deliver Surc…" at bounding box center [199, 124] width 364 height 202
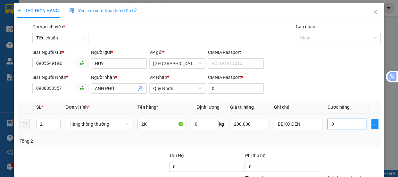
click at [329, 119] on input "0" at bounding box center [347, 124] width 39 height 10
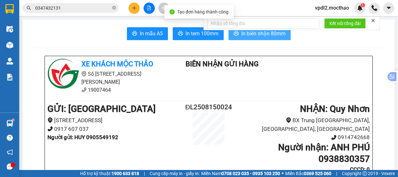
click at [250, 37] on span "In biên nhận 80mm" at bounding box center [263, 33] width 44 height 8
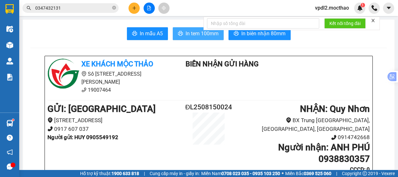
click at [195, 32] on span "In tem 100mm" at bounding box center [202, 33] width 33 height 8
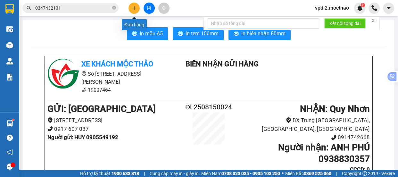
click at [134, 9] on icon "plus" at bounding box center [134, 8] width 0 height 4
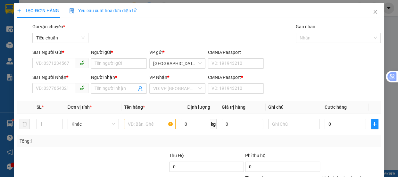
click at [105, 54] on div "Người gửi *" at bounding box center [119, 52] width 56 height 7
click at [105, 58] on input "Người gửi *" at bounding box center [119, 63] width 56 height 10
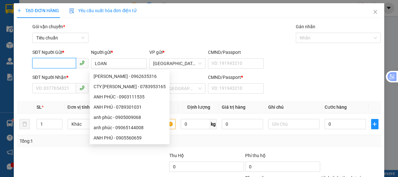
click at [63, 62] on input "SĐT Người Gửi *" at bounding box center [54, 63] width 44 height 10
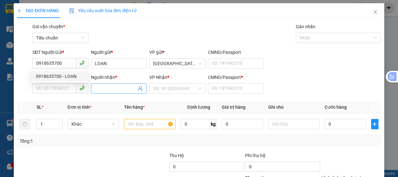
click at [105, 87] on input "Người nhận *" at bounding box center [116, 88] width 42 height 7
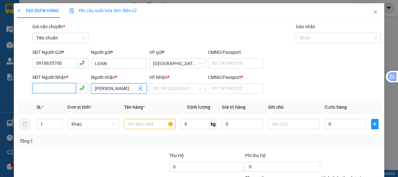
click at [65, 90] on input "SĐT Người Nhận *" at bounding box center [54, 88] width 44 height 10
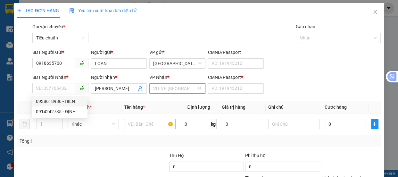
click at [183, 86] on input "search" at bounding box center [175, 89] width 44 height 10
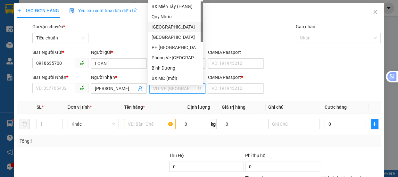
click at [165, 25] on div "[GEOGRAPHIC_DATA]" at bounding box center [176, 26] width 48 height 7
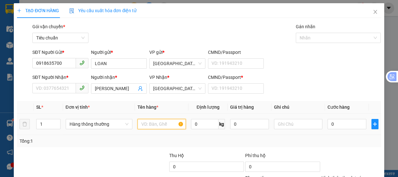
click at [139, 125] on input "text" at bounding box center [161, 124] width 48 height 10
click at [42, 122] on input "1" at bounding box center [48, 124] width 23 height 10
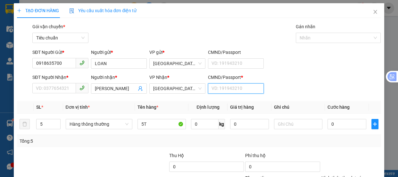
drag, startPoint x: 229, startPoint y: 90, endPoint x: 161, endPoint y: 89, distance: 68.9
click at [228, 89] on input "CMND/Passport *" at bounding box center [236, 88] width 56 height 10
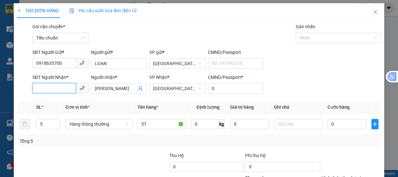
click at [34, 88] on input "SĐT Người Nhận *" at bounding box center [54, 88] width 44 height 10
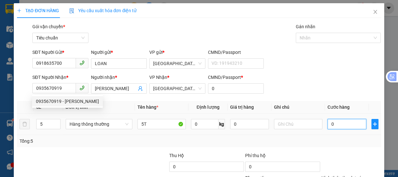
click at [333, 125] on input "0" at bounding box center [347, 124] width 39 height 10
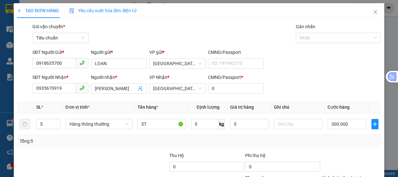
drag, startPoint x: 331, startPoint y: 131, endPoint x: 335, endPoint y: 89, distance: 42.2
click at [334, 142] on div "Tại văn phòng" at bounding box center [346, 145] width 51 height 7
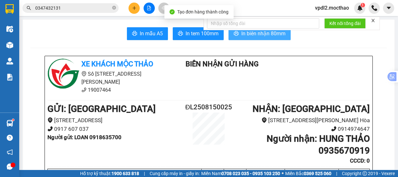
click at [260, 36] on span "In biên nhận 80mm" at bounding box center [263, 33] width 44 height 8
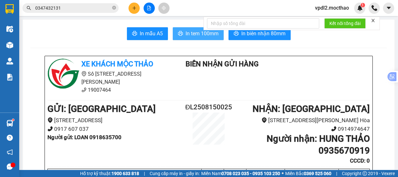
click at [197, 34] on span "In tem 100mm" at bounding box center [202, 33] width 33 height 8
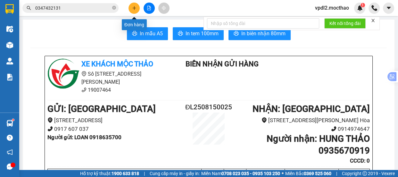
click at [134, 9] on icon "plus" at bounding box center [134, 8] width 0 height 4
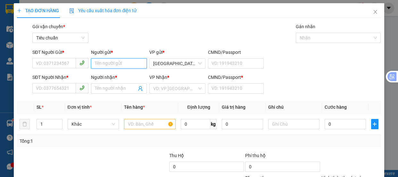
click at [107, 65] on input "Người gửi *" at bounding box center [119, 63] width 56 height 10
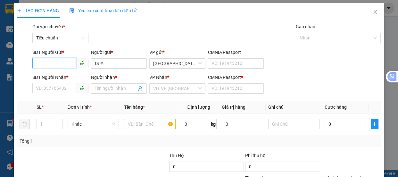
click at [44, 67] on input "SĐT Người Gửi *" at bounding box center [54, 63] width 44 height 10
click at [46, 64] on input "SĐT Người Gửi *" at bounding box center [54, 63] width 44 height 10
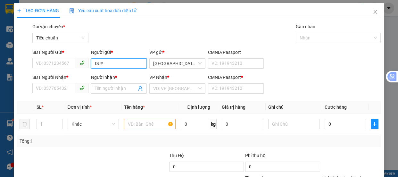
drag, startPoint x: 90, startPoint y: 56, endPoint x: 3, endPoint y: 24, distance: 92.3
click at [0, 29] on div "TẠO ĐƠN HÀNG Yêu cầu xuất hóa đơn điện tử Transit Pickup Surcharge Ids Transit …" at bounding box center [199, 88] width 398 height 177
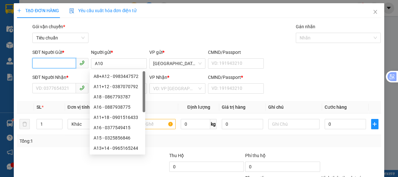
click at [45, 62] on input "SĐT Người Gửi *" at bounding box center [54, 63] width 44 height 10
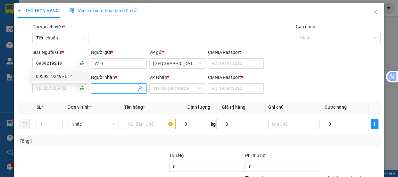
click at [113, 87] on input "Người nhận *" at bounding box center [116, 88] width 42 height 7
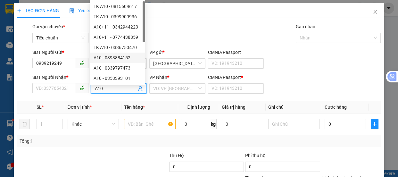
click at [54, 93] on span at bounding box center [60, 88] width 56 height 10
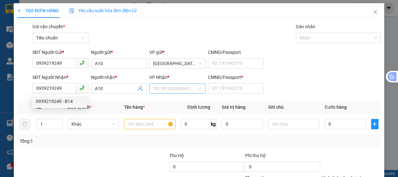
click at [180, 93] on input "search" at bounding box center [175, 89] width 44 height 10
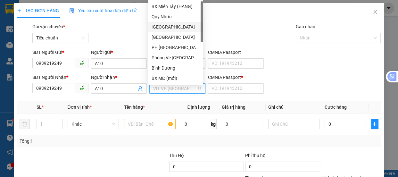
drag, startPoint x: 163, startPoint y: 27, endPoint x: 149, endPoint y: 105, distance: 79.5
click at [163, 27] on div "[GEOGRAPHIC_DATA]" at bounding box center [176, 26] width 48 height 7
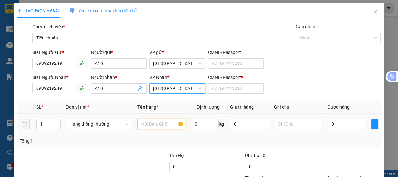
drag, startPoint x: 141, startPoint y: 122, endPoint x: 151, endPoint y: 102, distance: 22.5
click at [144, 117] on td at bounding box center [162, 123] width 54 height 21
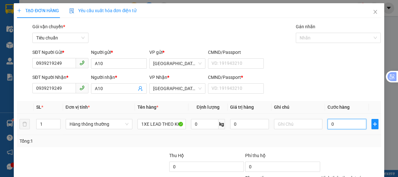
click at [336, 123] on input "0" at bounding box center [347, 124] width 39 height 10
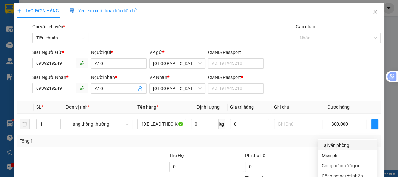
click at [336, 142] on div "Tại văn phòng" at bounding box center [346, 145] width 51 height 7
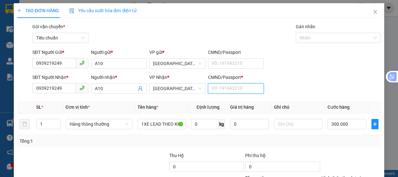
click at [231, 83] on input "CMND/Passport *" at bounding box center [236, 88] width 56 height 10
drag, startPoint x: 350, startPoint y: 162, endPoint x: 353, endPoint y: 147, distance: 14.7
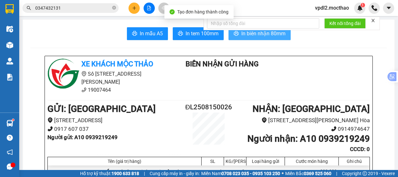
click at [263, 36] on span "In biên nhận 80mm" at bounding box center [263, 33] width 44 height 8
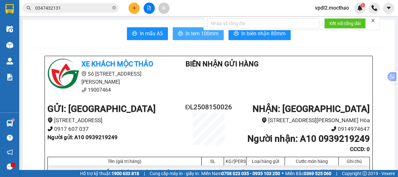
click at [199, 32] on span "In tem 100mm" at bounding box center [202, 33] width 33 height 8
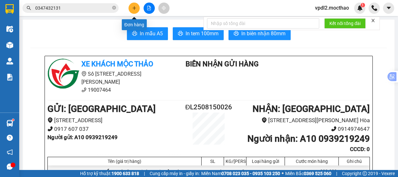
click at [135, 4] on button at bounding box center [134, 8] width 11 height 11
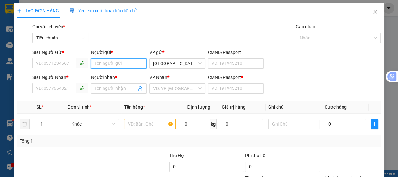
drag, startPoint x: 101, startPoint y: 68, endPoint x: 111, endPoint y: 64, distance: 10.4
click at [101, 64] on input "Người gửi *" at bounding box center [119, 63] width 56 height 10
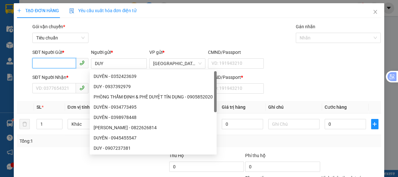
drag, startPoint x: 48, startPoint y: 65, endPoint x: 14, endPoint y: 7, distance: 67.2
click at [45, 63] on input "SĐT Người Gửi *" at bounding box center [54, 63] width 44 height 10
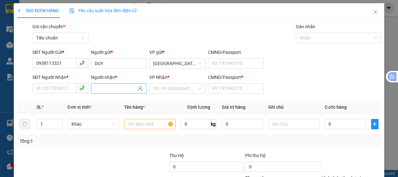
click at [107, 89] on input "Người nhận *" at bounding box center [116, 88] width 42 height 7
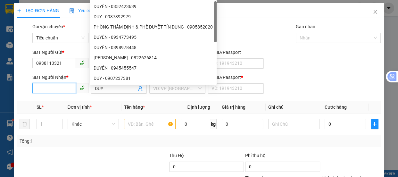
click at [37, 89] on input "SĐT Người Nhận *" at bounding box center [54, 88] width 44 height 10
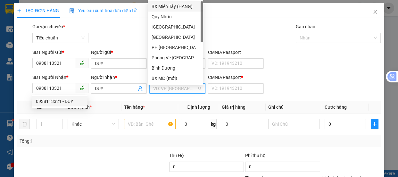
click at [176, 87] on input "search" at bounding box center [175, 89] width 44 height 10
drag, startPoint x: 166, startPoint y: 26, endPoint x: 166, endPoint y: 30, distance: 3.8
click at [166, 26] on div "[GEOGRAPHIC_DATA]" at bounding box center [176, 26] width 48 height 7
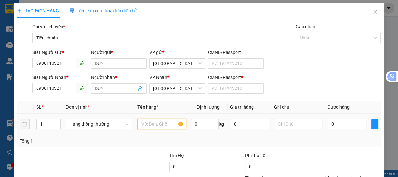
drag, startPoint x: 145, startPoint y: 122, endPoint x: 184, endPoint y: 80, distance: 57.4
click at [146, 120] on input "text" at bounding box center [161, 124] width 48 height 10
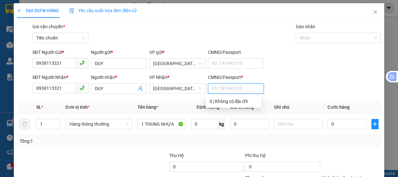
click at [220, 89] on input "CMND/Passport *" at bounding box center [236, 88] width 56 height 10
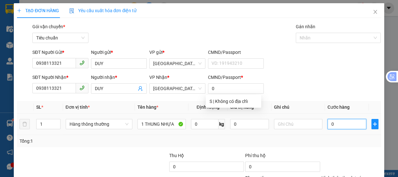
click at [333, 122] on input "0" at bounding box center [347, 124] width 39 height 10
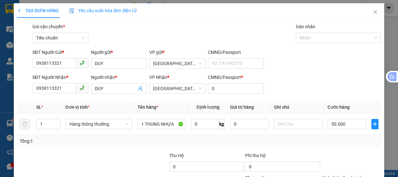
click at [333, 142] on div "Tại văn phòng" at bounding box center [346, 145] width 51 height 7
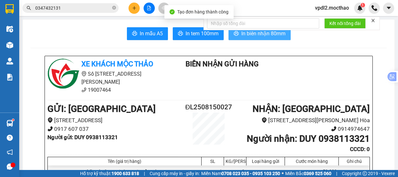
drag, startPoint x: 260, startPoint y: 36, endPoint x: 263, endPoint y: 35, distance: 3.3
click at [260, 36] on span "In biên nhận 80mm" at bounding box center [263, 33] width 44 height 8
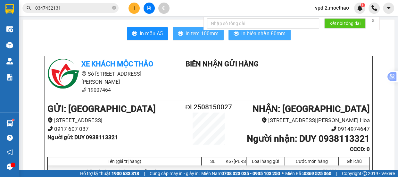
drag, startPoint x: 195, startPoint y: 33, endPoint x: 241, endPoint y: 35, distance: 45.8
click at [196, 33] on span "In tem 100mm" at bounding box center [202, 33] width 33 height 8
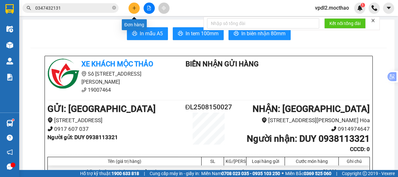
click at [134, 8] on icon "plus" at bounding box center [134, 8] width 4 height 0
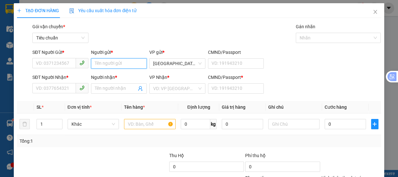
drag, startPoint x: 113, startPoint y: 62, endPoint x: 96, endPoint y: 68, distance: 17.7
click at [114, 62] on input "Người gửi *" at bounding box center [119, 63] width 56 height 10
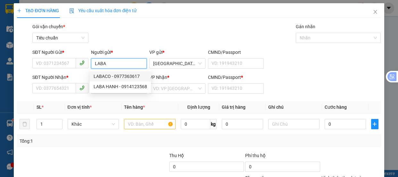
click at [127, 77] on div "LABACO - 0977363617" at bounding box center [121, 76] width 54 height 7
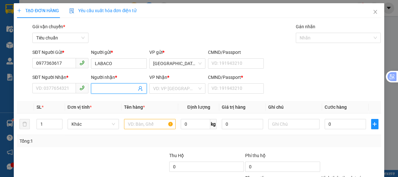
click at [106, 90] on input "Người nhận *" at bounding box center [116, 88] width 42 height 7
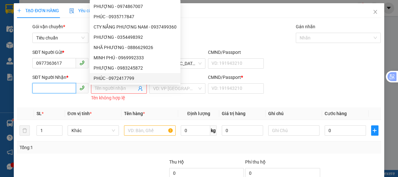
click at [52, 87] on input "SĐT Người Nhận *" at bounding box center [54, 88] width 44 height 10
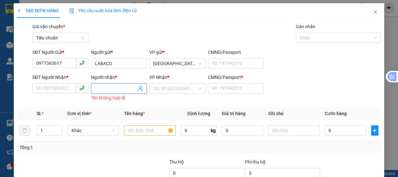
drag, startPoint x: 99, startPoint y: 90, endPoint x: 101, endPoint y: 83, distance: 6.9
click at [99, 87] on input "Người nhận *" at bounding box center [116, 88] width 42 height 7
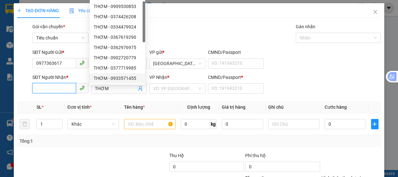
click at [50, 93] on input "SĐT Người Nhận *" at bounding box center [54, 88] width 44 height 10
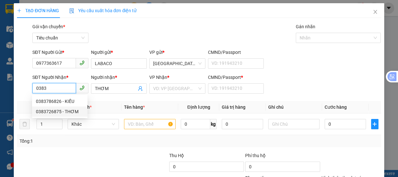
click at [63, 112] on div "0383726875 - THƠM" at bounding box center [60, 111] width 48 height 7
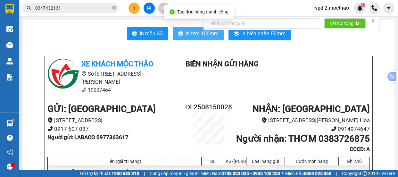
click at [197, 32] on span "In tem 100mm" at bounding box center [202, 33] width 33 height 8
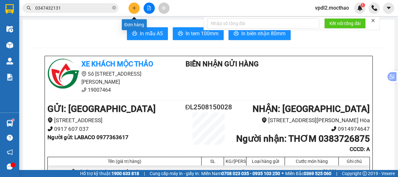
click at [134, 6] on icon "plus" at bounding box center [134, 8] width 4 height 4
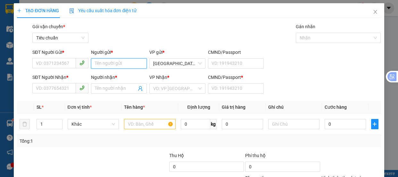
click at [113, 62] on input "Người gửi *" at bounding box center [119, 63] width 56 height 10
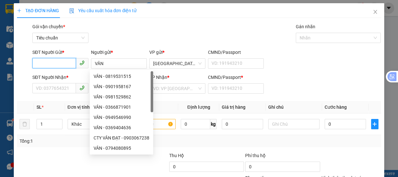
drag, startPoint x: 50, startPoint y: 62, endPoint x: 0, endPoint y: 173, distance: 121.6
click at [43, 68] on input "SĐT Người Gửi *" at bounding box center [54, 63] width 44 height 10
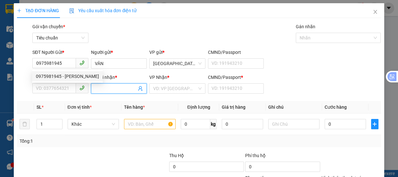
click at [104, 86] on input "Người nhận *" at bounding box center [116, 88] width 42 height 7
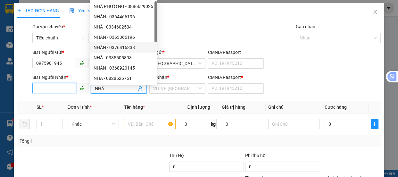
click at [53, 90] on input "SĐT Người Nhận *" at bounding box center [54, 88] width 44 height 10
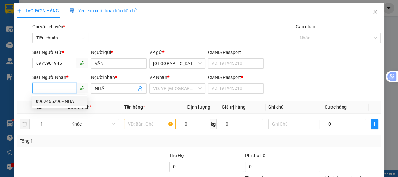
click at [61, 99] on div "0962465296 - NHÃ" at bounding box center [60, 101] width 48 height 7
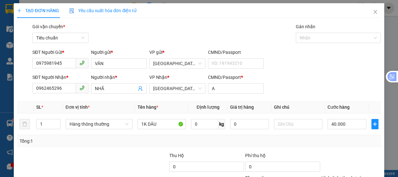
click at [335, 140] on div "Tại văn phòng" at bounding box center [347, 145] width 59 height 10
drag, startPoint x: 349, startPoint y: 160, endPoint x: 311, endPoint y: 128, distance: 49.8
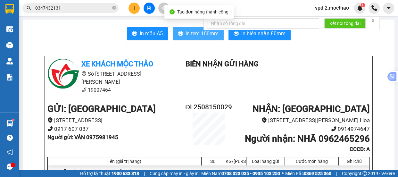
click at [196, 35] on span "In tem 100mm" at bounding box center [202, 33] width 33 height 8
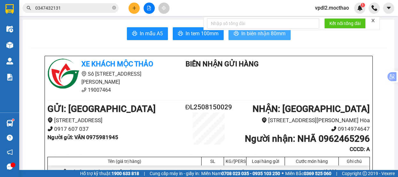
click at [254, 35] on span "In biên nhận 80mm" at bounding box center [263, 33] width 44 height 8
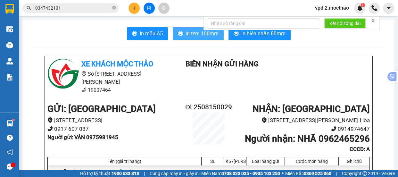
drag, startPoint x: 191, startPoint y: 34, endPoint x: 193, endPoint y: 37, distance: 3.4
click at [191, 34] on span "In tem 100mm" at bounding box center [202, 33] width 33 height 8
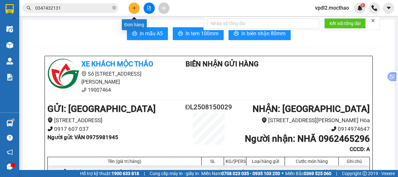
click at [130, 4] on button at bounding box center [134, 8] width 11 height 11
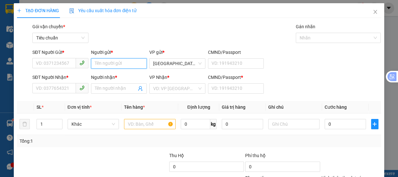
drag, startPoint x: 102, startPoint y: 66, endPoint x: 99, endPoint y: 45, distance: 21.9
click at [102, 64] on input "Người gửi *" at bounding box center [119, 63] width 56 height 10
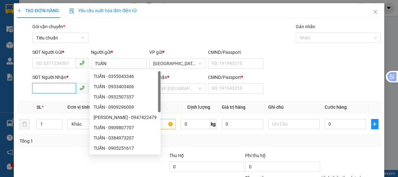
click at [62, 87] on input "SĐT Người Nhận *" at bounding box center [54, 88] width 44 height 10
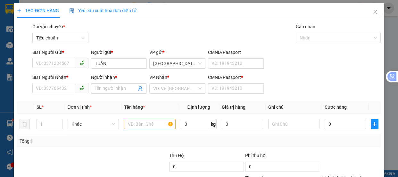
drag, startPoint x: 112, startPoint y: 85, endPoint x: 117, endPoint y: 73, distance: 12.5
click at [113, 82] on div "Người nhận * Tên người nhận" at bounding box center [119, 85] width 56 height 22
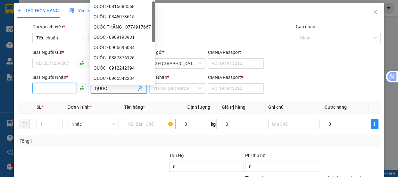
click at [36, 89] on input "SĐT Người Nhận *" at bounding box center [54, 88] width 44 height 10
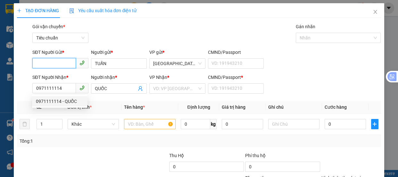
click at [62, 64] on input "SĐT Người Gửi *" at bounding box center [54, 63] width 44 height 10
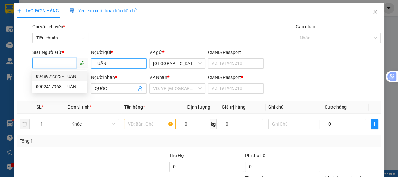
drag, startPoint x: 68, startPoint y: 75, endPoint x: 125, endPoint y: 66, distance: 57.8
click at [69, 75] on div "0948972323 - TUẤN" at bounding box center [60, 76] width 48 height 7
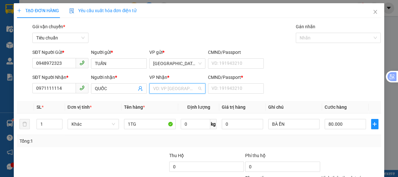
click at [173, 90] on input "search" at bounding box center [175, 89] width 44 height 10
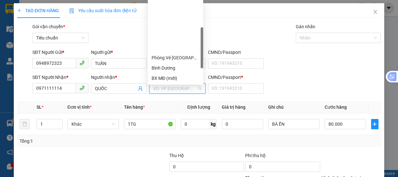
drag, startPoint x: 171, startPoint y: 32, endPoint x: 216, endPoint y: 46, distance: 46.7
click at [173, 85] on div "Quy Nhơn ( Dọc Đường )" at bounding box center [176, 88] width 48 height 7
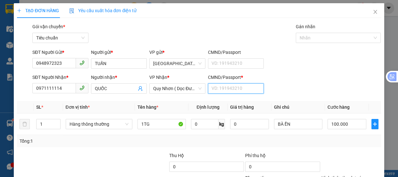
click at [229, 87] on input "CMND/Passport *" at bounding box center [236, 88] width 56 height 10
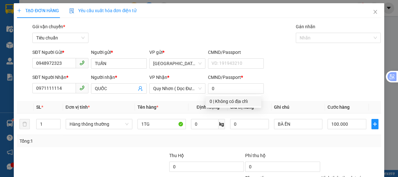
drag, startPoint x: 336, startPoint y: 127, endPoint x: 340, endPoint y: 122, distance: 5.5
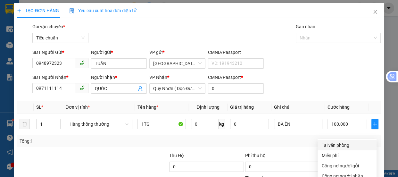
drag, startPoint x: 339, startPoint y: 84, endPoint x: 375, endPoint y: 98, distance: 38.7
click at [344, 142] on div "Tại văn phòng" at bounding box center [346, 145] width 51 height 7
drag, startPoint x: 358, startPoint y: 158, endPoint x: 355, endPoint y: 147, distance: 11.6
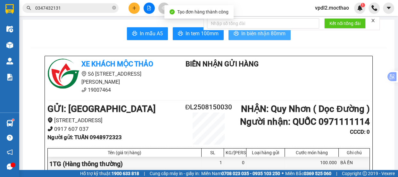
click at [276, 39] on button "In biên nhận 80mm" at bounding box center [259, 33] width 62 height 13
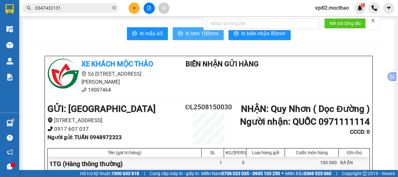
click at [196, 32] on span "In tem 100mm" at bounding box center [202, 33] width 33 height 8
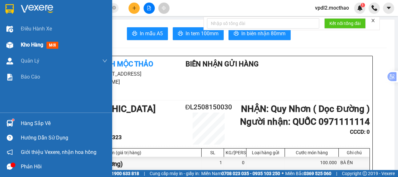
click at [33, 43] on span "Kho hàng" at bounding box center [32, 45] width 22 height 6
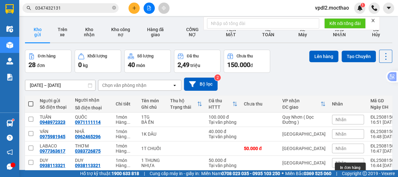
click at [352, 177] on icon at bounding box center [354, 180] width 4 height 4
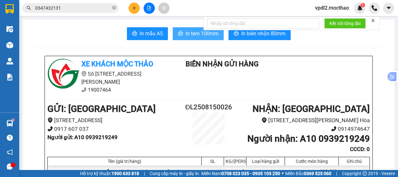
click at [192, 37] on span "In tem 100mm" at bounding box center [202, 33] width 33 height 8
click at [148, 6] on icon "file-add" at bounding box center [149, 8] width 4 height 4
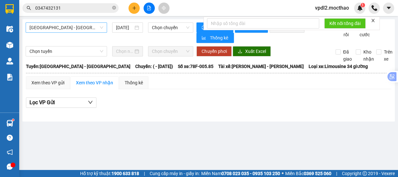
click at [69, 27] on span "[GEOGRAPHIC_DATA] - [GEOGRAPHIC_DATA]" at bounding box center [66, 28] width 74 height 10
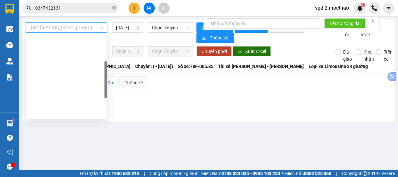
drag, startPoint x: 52, startPoint y: 64, endPoint x: 56, endPoint y: 62, distance: 4.2
click at [53, 138] on div "Đà Lạt - Quy Nhơn" at bounding box center [66, 143] width 81 height 10
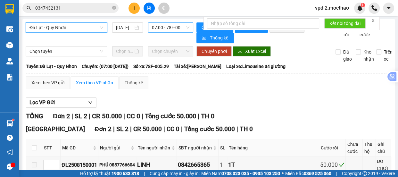
click at [182, 28] on span "07:00 - 78F-005.29" at bounding box center [170, 28] width 37 height 10
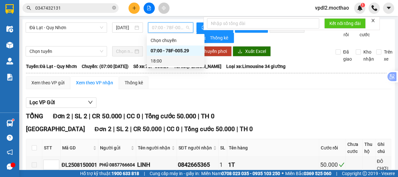
click at [153, 62] on div "18:00" at bounding box center [176, 60] width 50 height 7
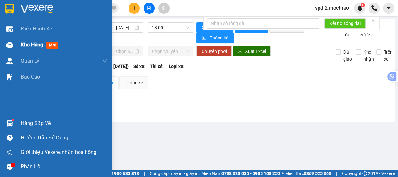
click at [24, 45] on span "Kho hàng" at bounding box center [32, 45] width 22 height 6
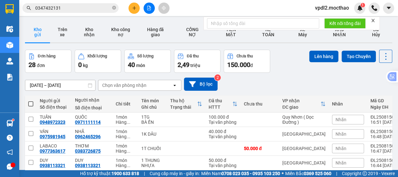
click at [30, 103] on span at bounding box center [30, 103] width 5 height 5
click at [31, 101] on input "checkbox" at bounding box center [31, 101] width 0 height 0
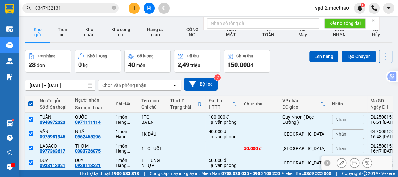
click at [31, 160] on input "checkbox" at bounding box center [31, 162] width 5 height 5
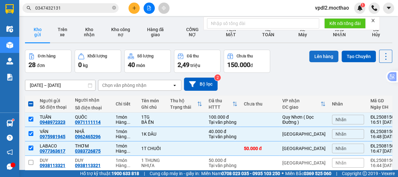
click at [317, 57] on button "Lên hàng" at bounding box center [323, 57] width 29 height 12
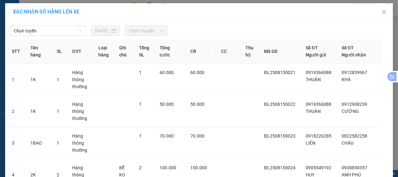
click at [62, 32] on span "Chọn tuyến" at bounding box center [48, 31] width 68 height 10
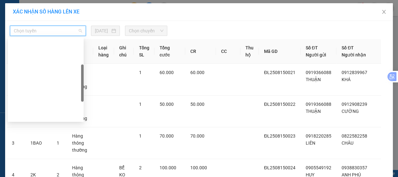
drag, startPoint x: 35, startPoint y: 62, endPoint x: 46, endPoint y: 61, distance: 10.7
click at [39, 143] on div "Đà Lạt - Quy Nhơn" at bounding box center [46, 146] width 68 height 7
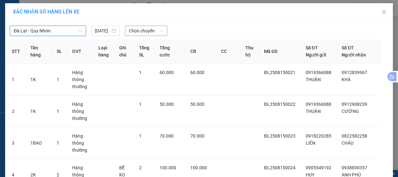
click at [150, 29] on span "Chọn chuyến" at bounding box center [146, 31] width 35 height 10
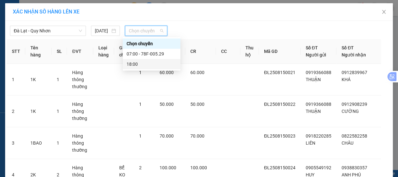
click at [134, 67] on div "18:00" at bounding box center [152, 64] width 50 height 7
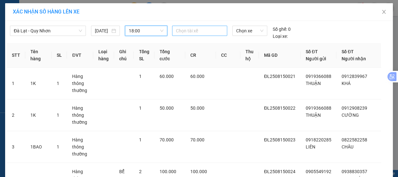
click at [210, 30] on div at bounding box center [200, 31] width 52 height 8
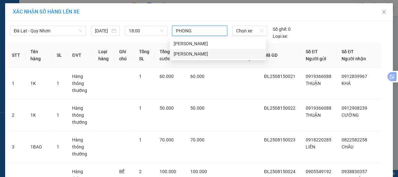
click at [196, 55] on div "[PERSON_NAME]" at bounding box center [218, 53] width 88 height 7
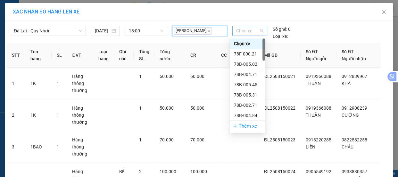
click at [255, 32] on span "Chọn xe" at bounding box center [249, 31] width 27 height 10
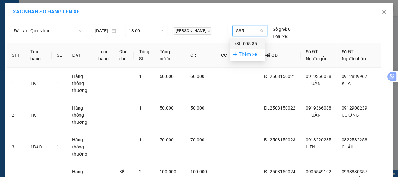
drag, startPoint x: 252, startPoint y: 45, endPoint x: 257, endPoint y: 45, distance: 5.4
click at [252, 45] on div "78F-005.85" at bounding box center [247, 43] width 27 height 7
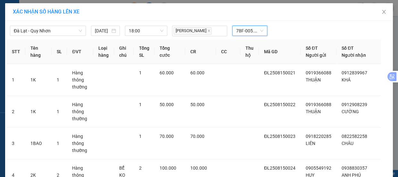
drag, startPoint x: 220, startPoint y: 159, endPoint x: 223, endPoint y: 156, distance: 3.9
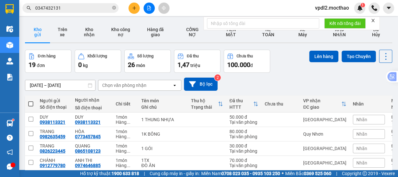
click at [30, 101] on span at bounding box center [30, 103] width 5 height 5
click at [31, 101] on input "checkbox" at bounding box center [31, 101] width 0 height 0
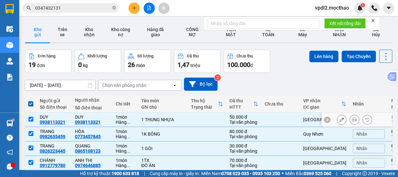
drag, startPoint x: 31, startPoint y: 61, endPoint x: 36, endPoint y: 62, distance: 5.5
click at [31, 117] on input "checkbox" at bounding box center [31, 119] width 5 height 5
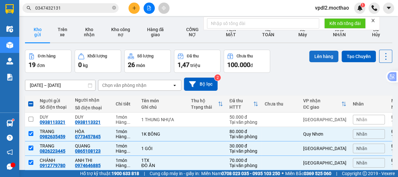
click at [317, 55] on button "Lên hàng" at bounding box center [323, 57] width 29 height 12
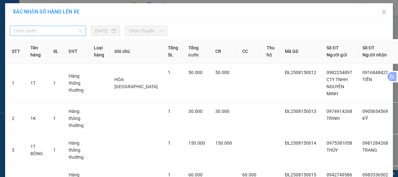
click at [66, 30] on span "Chọn tuyến" at bounding box center [48, 31] width 68 height 10
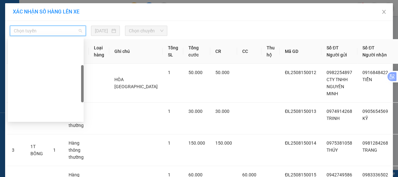
click at [39, 141] on div "Đà Lạt - Quy Nhơn" at bounding box center [46, 146] width 76 height 10
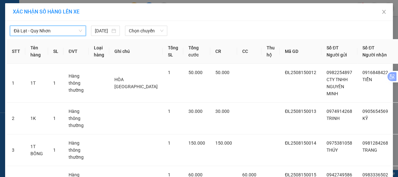
drag, startPoint x: 157, startPoint y: 29, endPoint x: 156, endPoint y: 36, distance: 7.1
click at [157, 30] on span "Chọn chuyến" at bounding box center [146, 31] width 35 height 10
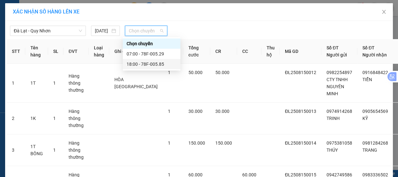
drag, startPoint x: 147, startPoint y: 65, endPoint x: 165, endPoint y: 66, distance: 18.3
click at [147, 65] on div "18:00 - 78F-005.85" at bounding box center [152, 64] width 50 height 7
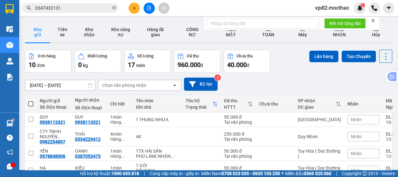
click at [29, 103] on span at bounding box center [30, 103] width 5 height 5
click at [31, 101] on input "checkbox" at bounding box center [31, 101] width 0 height 0
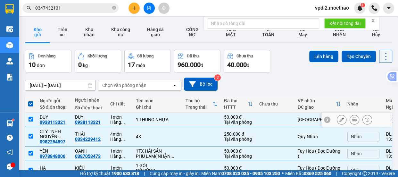
click at [31, 120] on input "checkbox" at bounding box center [31, 119] width 5 height 5
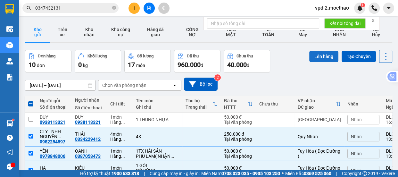
click at [318, 59] on button "Lên hàng" at bounding box center [323, 57] width 29 height 12
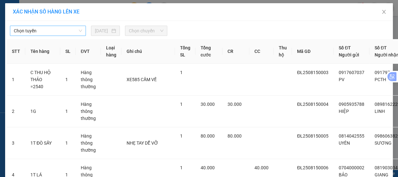
click at [63, 30] on span "Chọn tuyến" at bounding box center [48, 31] width 68 height 10
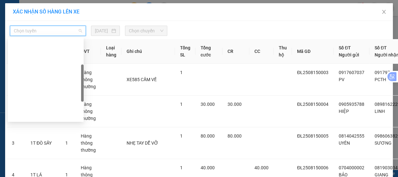
drag, startPoint x: 38, startPoint y: 67, endPoint x: 107, endPoint y: 42, distance: 73.2
click at [38, 141] on div "Đà Lạt - Quy Nhơn" at bounding box center [46, 146] width 76 height 10
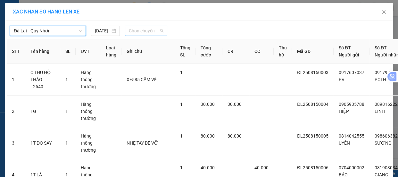
click at [150, 29] on span "Chọn chuyến" at bounding box center [146, 31] width 35 height 10
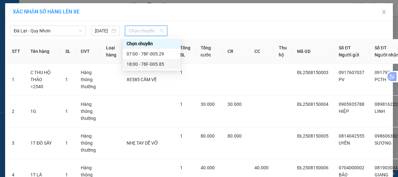
drag, startPoint x: 140, startPoint y: 65, endPoint x: 162, endPoint y: 60, distance: 22.0
click at [140, 65] on div "18:00 - 78F-005.85" at bounding box center [152, 64] width 50 height 7
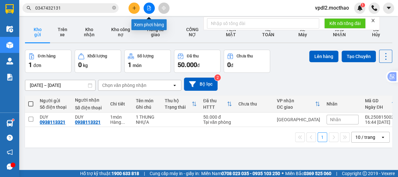
click at [148, 9] on icon "file-add" at bounding box center [149, 8] width 4 height 4
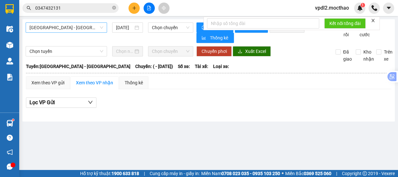
click at [77, 31] on span "[GEOGRAPHIC_DATA] - [GEOGRAPHIC_DATA]" at bounding box center [66, 28] width 74 height 10
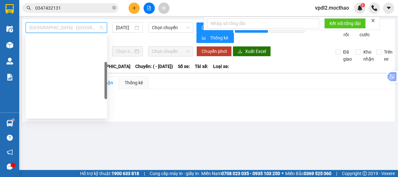
click at [54, 139] on div "Đà Lạt - Quy Nhơn" at bounding box center [66, 142] width 74 height 7
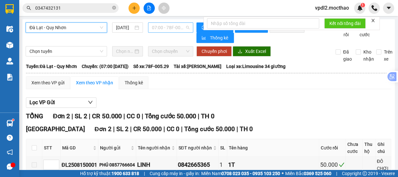
click at [181, 28] on span "07:00 - 78F-005.29" at bounding box center [170, 28] width 37 height 10
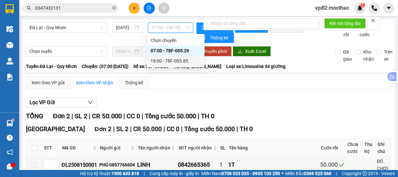
click at [169, 61] on div "18:00 - 78F-005.85" at bounding box center [176, 60] width 50 height 7
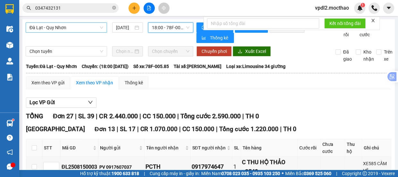
click at [75, 29] on span "Đà Lạt - Quy Nhơn" at bounding box center [66, 28] width 74 height 10
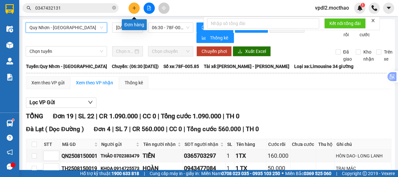
click at [134, 6] on icon "plus" at bounding box center [134, 8] width 0 height 4
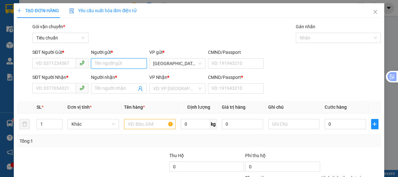
click at [109, 62] on input "Người gửi *" at bounding box center [119, 63] width 56 height 10
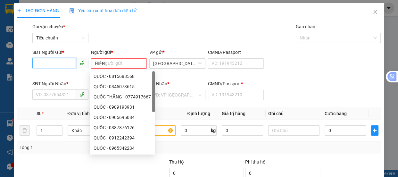
click at [46, 62] on input "SĐT Người Gửi *" at bounding box center [54, 63] width 44 height 10
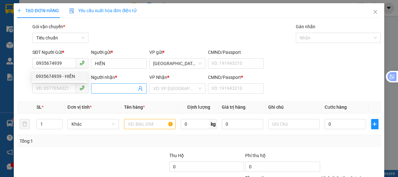
click at [111, 88] on input "Người nhận *" at bounding box center [116, 88] width 42 height 7
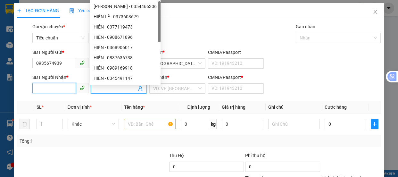
drag, startPoint x: 53, startPoint y: 92, endPoint x: 21, endPoint y: 1, distance: 96.7
click at [53, 91] on input "SĐT Người Nhận *" at bounding box center [54, 88] width 44 height 10
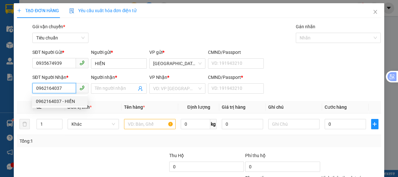
click at [63, 100] on div "0962164037 - HIỀN" at bounding box center [60, 101] width 48 height 7
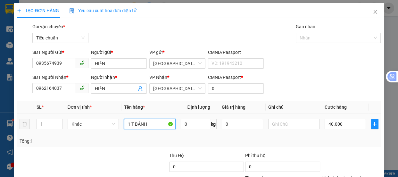
click at [140, 123] on input "1 T BÁNH" at bounding box center [150, 124] width 52 height 10
click at [344, 124] on input "40.000" at bounding box center [345, 124] width 41 height 10
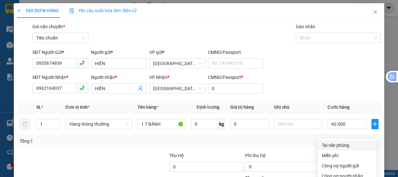
click at [336, 142] on div "Tại văn phòng" at bounding box center [346, 145] width 51 height 7
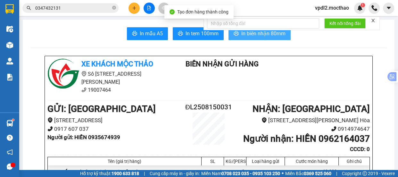
click at [256, 33] on span "In biên nhận 80mm" at bounding box center [263, 33] width 44 height 8
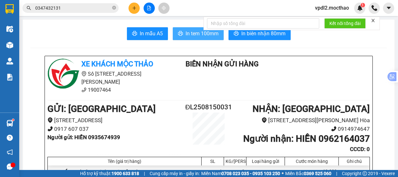
click at [189, 33] on span "In tem 100mm" at bounding box center [202, 33] width 33 height 8
click at [195, 36] on span "In tem 100mm" at bounding box center [202, 33] width 33 height 8
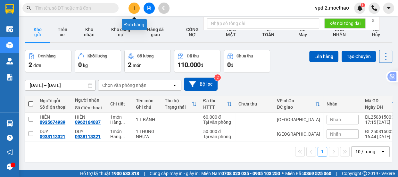
click at [135, 10] on icon "plus" at bounding box center [134, 8] width 4 height 4
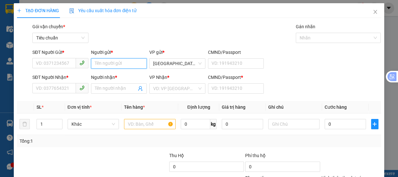
click at [129, 62] on input "Người gửi *" at bounding box center [119, 63] width 56 height 10
type input "t"
type input "THUẬN"
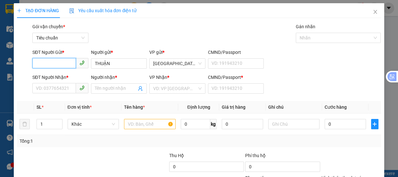
drag, startPoint x: 53, startPoint y: 64, endPoint x: 0, endPoint y: 7, distance: 78.0
click at [24, 73] on form "SĐT Người Gửi * VD: 0371234567 Người gửi * THUẬN THUẬN VP gửi * [GEOGRAPHIC_DAT…" at bounding box center [199, 72] width 364 height 47
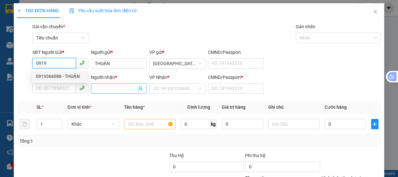
drag, startPoint x: 69, startPoint y: 76, endPoint x: 107, endPoint y: 86, distance: 39.6
click at [72, 76] on div "0919366088 - THUẬN" at bounding box center [60, 76] width 48 height 7
type input "0919366088"
type input "0912908239"
type input "CƯỜNG"
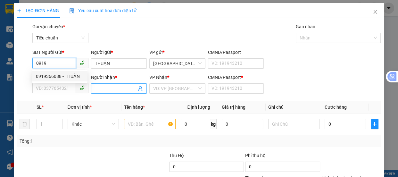
type input "0"
type input "0919366088"
type input "50.000"
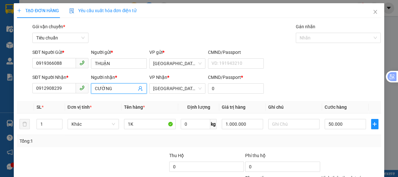
drag, startPoint x: 116, startPoint y: 90, endPoint x: 4, endPoint y: 76, distance: 112.7
click at [0, 85] on div "TẠO ĐƠN HÀNG Yêu cầu xuất hóa đơn điện tử Transit Pickup Surcharge Ids Transit …" at bounding box center [199, 88] width 398 height 177
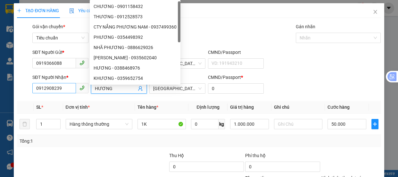
type input "HƯƠNG"
drag, startPoint x: 38, startPoint y: 88, endPoint x: 18, endPoint y: 25, distance: 66.8
click at [0, 79] on div "TẠO ĐƠN HÀNG Yêu cầu xuất hóa đơn điện tử Transit Pickup Surcharge Ids Transit …" at bounding box center [199, 88] width 398 height 177
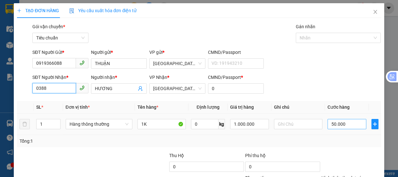
type input "0388"
click at [342, 122] on input "50.000" at bounding box center [347, 124] width 39 height 10
type input "7"
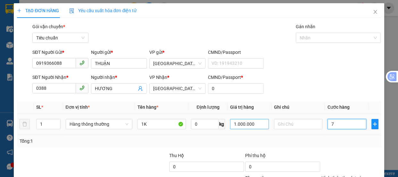
type input "70"
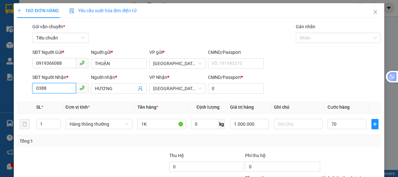
type input "70.000"
click at [49, 90] on input "0388" at bounding box center [54, 88] width 44 height 10
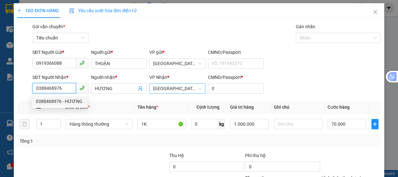
click at [174, 89] on span "[GEOGRAPHIC_DATA]" at bounding box center [177, 89] width 48 height 10
type input "0388468976"
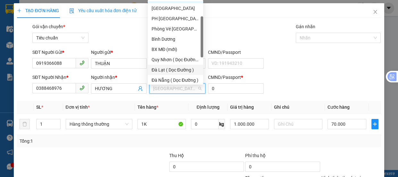
scroll to position [87, 0]
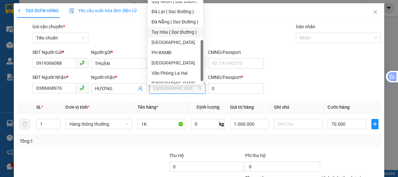
click at [171, 33] on div "Tuy Hòa ( Dọc Đường )" at bounding box center [176, 32] width 48 height 7
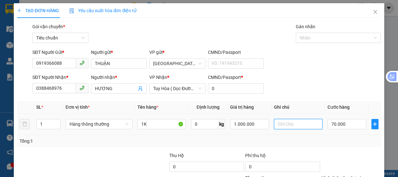
drag, startPoint x: 291, startPoint y: 125, endPoint x: 267, endPoint y: 110, distance: 28.8
click at [290, 125] on input "text" at bounding box center [298, 124] width 48 height 10
type input "NINH HÒA"
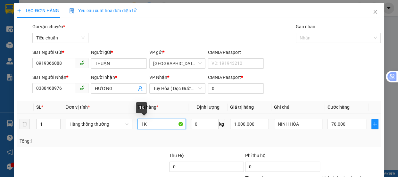
click at [148, 125] on input "1K" at bounding box center [161, 124] width 48 height 10
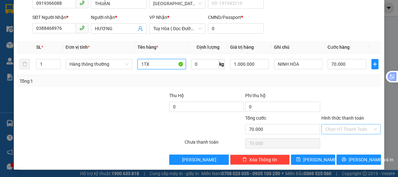
type input "1TX"
drag, startPoint x: 336, startPoint y: 129, endPoint x: 339, endPoint y: 93, distance: 36.6
click at [336, 127] on input "Hình thức thanh toán" at bounding box center [348, 129] width 47 height 10
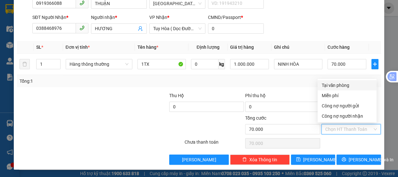
click at [335, 84] on div "Tại văn phòng" at bounding box center [346, 85] width 51 height 7
type input "0"
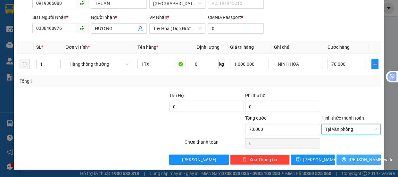
click at [355, 159] on span "[PERSON_NAME] và In" at bounding box center [371, 159] width 45 height 7
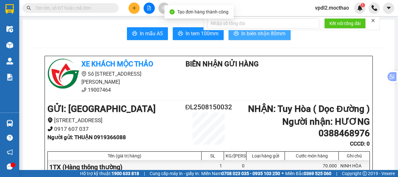
drag, startPoint x: 253, startPoint y: 33, endPoint x: 229, endPoint y: 31, distance: 24.1
click at [253, 33] on span "In biên nhận 80mm" at bounding box center [263, 33] width 44 height 8
click at [253, 35] on span "In biên nhận 80mm" at bounding box center [263, 33] width 44 height 8
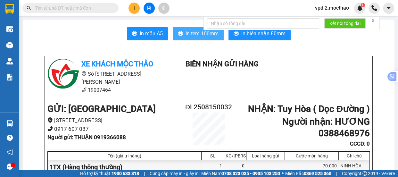
click at [194, 32] on span "In tem 100mm" at bounding box center [202, 33] width 33 height 8
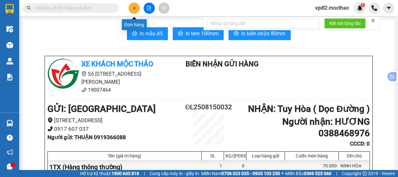
click at [135, 6] on icon "plus" at bounding box center [134, 8] width 4 height 4
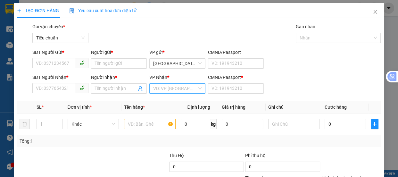
click at [163, 91] on input "search" at bounding box center [175, 89] width 44 height 10
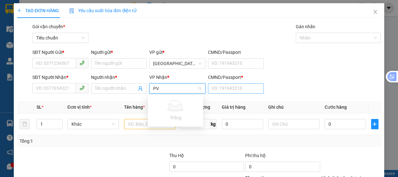
type input "P"
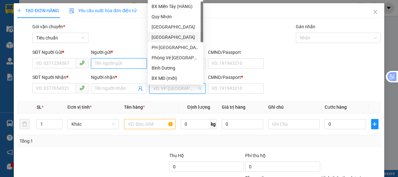
click at [97, 62] on input "Người gửi *" at bounding box center [119, 63] width 56 height 10
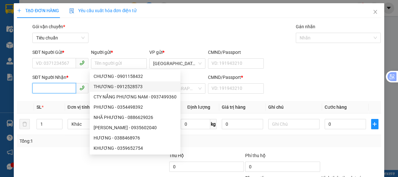
drag, startPoint x: 39, startPoint y: 90, endPoint x: 47, endPoint y: 91, distance: 7.4
click at [40, 90] on input "SĐT Người Nhận *" at bounding box center [54, 88] width 44 height 10
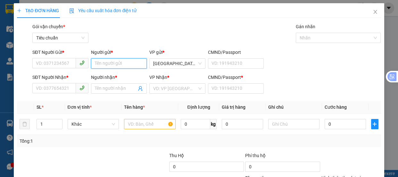
click at [116, 68] on input "Người gửi *" at bounding box center [119, 63] width 56 height 10
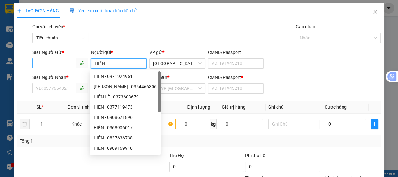
type input "HIỀN"
click at [49, 63] on input "SĐT Người Gửi *" at bounding box center [54, 63] width 44 height 10
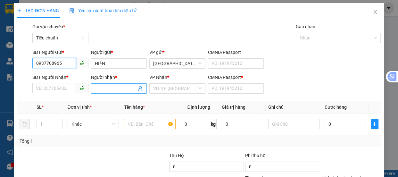
type input "0937708965"
click at [102, 87] on input "Người nhận *" at bounding box center [116, 88] width 42 height 7
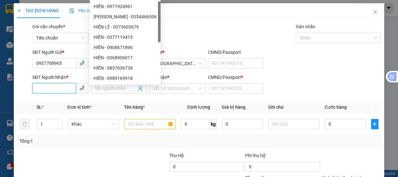
click at [63, 87] on input "SĐT Người Nhận *" at bounding box center [54, 88] width 44 height 10
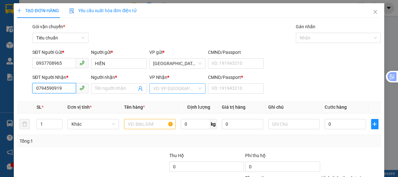
type input "0794590919"
click at [171, 89] on input "search" at bounding box center [175, 89] width 44 height 10
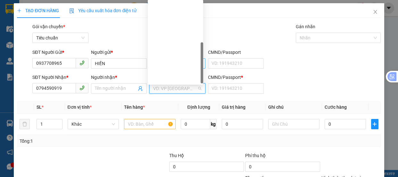
drag, startPoint x: 172, startPoint y: 69, endPoint x: 181, endPoint y: 67, distance: 8.9
click at [173, 157] on div "Văn Phòng La Hai" at bounding box center [176, 160] width 48 height 7
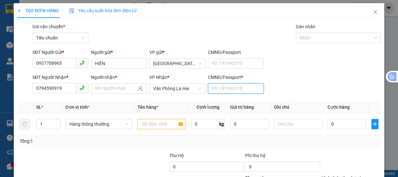
click at [225, 89] on input "CMND/Passport *" at bounding box center [236, 88] width 56 height 10
type input "0"
click at [150, 125] on input "text" at bounding box center [161, 124] width 48 height 10
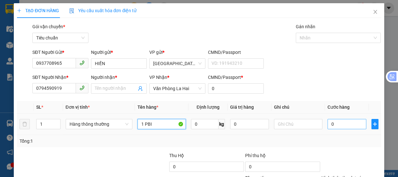
type input "1 PBI"
click at [339, 125] on input "0" at bounding box center [347, 124] width 39 height 10
type input "3"
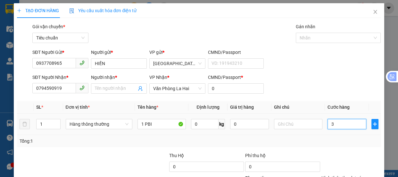
type input "30"
type input "30.000"
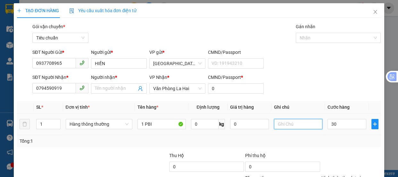
type input "30.000"
drag, startPoint x: 278, startPoint y: 127, endPoint x: 277, endPoint y: 119, distance: 8.7
click at [278, 126] on input "text" at bounding box center [298, 124] width 48 height 10
type input "C LA=20 000"
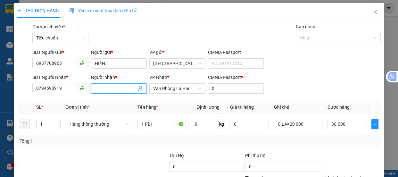
click at [103, 88] on input "Người nhận *" at bounding box center [116, 88] width 42 height 7
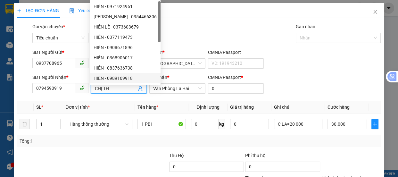
type input "CHỊ THU"
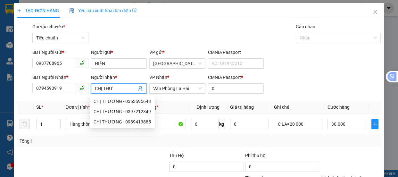
drag, startPoint x: 332, startPoint y: 130, endPoint x: 337, endPoint y: 125, distance: 7.3
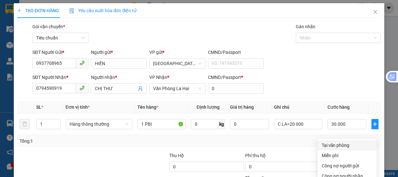
click at [340, 142] on div "Tại văn phòng" at bounding box center [346, 145] width 51 height 7
drag, startPoint x: 354, startPoint y: 158, endPoint x: 356, endPoint y: 150, distance: 7.8
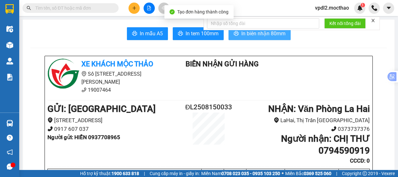
click at [256, 32] on span "In biên nhận 80mm" at bounding box center [263, 33] width 44 height 8
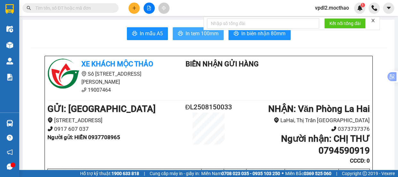
click at [192, 35] on span "In tem 100mm" at bounding box center [202, 33] width 33 height 8
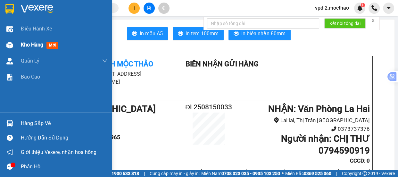
click at [35, 46] on span "Kho hàng" at bounding box center [32, 45] width 22 height 6
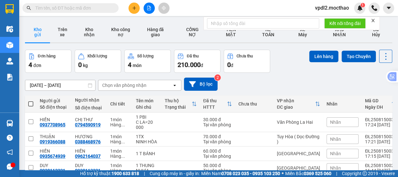
click at [30, 103] on span at bounding box center [30, 103] width 5 height 5
click at [31, 101] on input "checkbox" at bounding box center [31, 101] width 0 height 0
checkbox input "true"
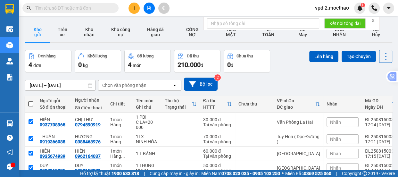
checkbox input "true"
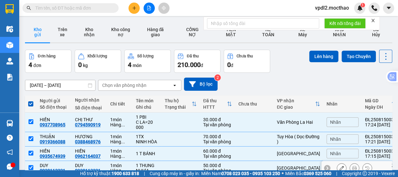
click at [31, 165] on input "checkbox" at bounding box center [31, 167] width 5 height 5
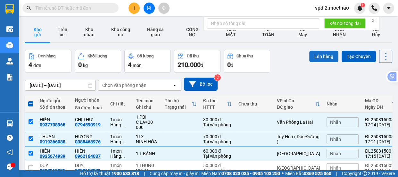
click at [318, 59] on button "Lên hàng" at bounding box center [323, 57] width 29 height 12
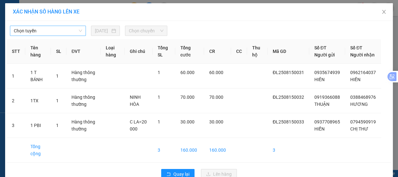
click at [60, 30] on span "Chọn tuyến" at bounding box center [48, 31] width 68 height 10
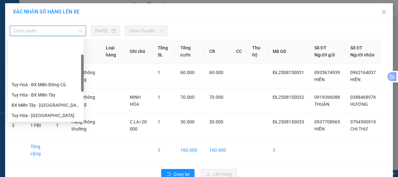
click at [36, 143] on div "Đà Lạt - Quy Nhơn" at bounding box center [46, 146] width 68 height 7
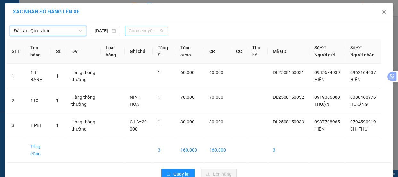
click at [157, 33] on span "Chọn chuyến" at bounding box center [146, 31] width 35 height 10
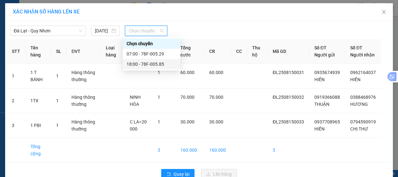
click at [144, 64] on div "18:00 - 78F-005.85" at bounding box center [152, 64] width 50 height 7
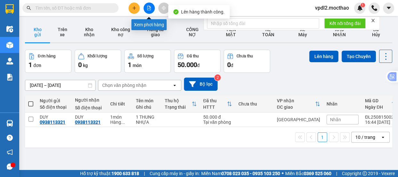
click at [151, 6] on icon "file-add" at bounding box center [149, 8] width 4 height 4
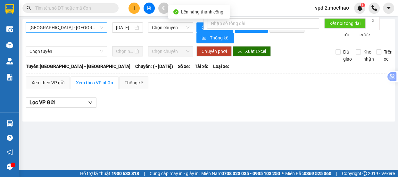
click at [82, 26] on span "[GEOGRAPHIC_DATA] - [GEOGRAPHIC_DATA]" at bounding box center [66, 28] width 74 height 10
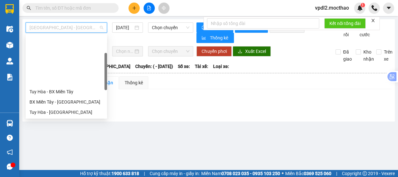
click at [53, 139] on div "Đà Lạt - Quy Nhơn" at bounding box center [66, 142] width 74 height 7
type input "[DATE]"
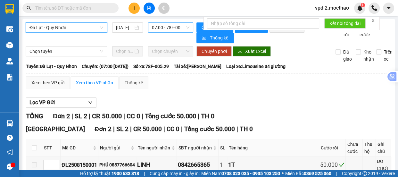
drag, startPoint x: 178, startPoint y: 28, endPoint x: 189, endPoint y: 31, distance: 10.7
click at [179, 28] on span "07:00 - 78F-005.29" at bounding box center [170, 28] width 37 height 10
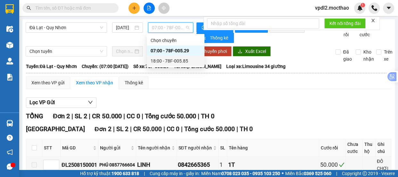
click at [171, 62] on div "18:00 - 78F-005.85" at bounding box center [176, 60] width 50 height 7
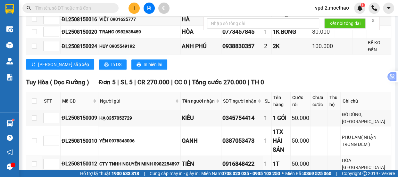
scroll to position [365, 0]
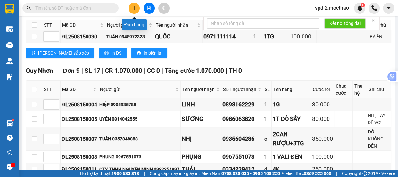
click at [134, 5] on button at bounding box center [134, 8] width 11 height 11
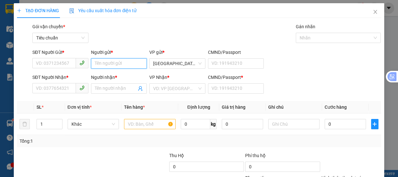
drag, startPoint x: 105, startPoint y: 66, endPoint x: 103, endPoint y: 63, distance: 3.4
click at [105, 63] on input "Người gửi *" at bounding box center [119, 63] width 56 height 10
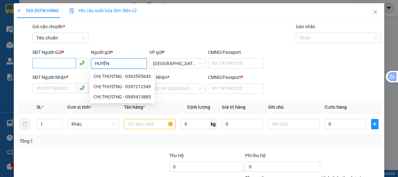
type input "HUYỀN"
click at [58, 63] on input "SĐT Người Gửi *" at bounding box center [54, 63] width 44 height 10
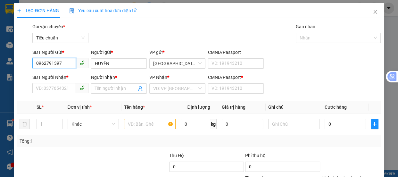
click at [55, 63] on input "0962791397" at bounding box center [54, 63] width 44 height 10
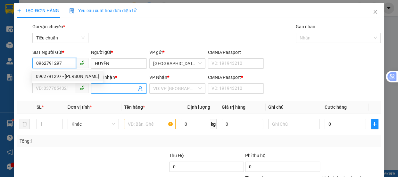
type input "0962791297"
click at [101, 85] on input "Người nhận *" at bounding box center [116, 88] width 42 height 7
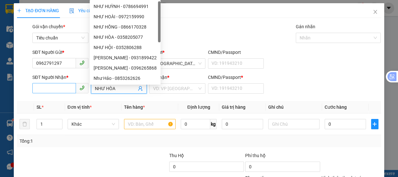
type input "NHƯ HÒA"
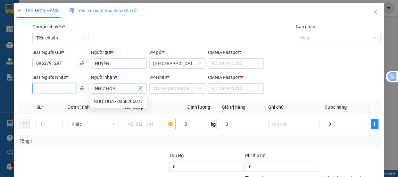
click at [48, 91] on input "SĐT Người Nhận *" at bounding box center [54, 88] width 44 height 10
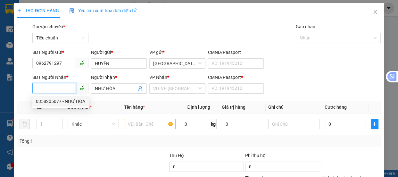
click at [64, 101] on div "0358205077 - NHƯ HÒA" at bounding box center [60, 101] width 49 height 7
type input "0358205077"
type input "0"
type input "40.000"
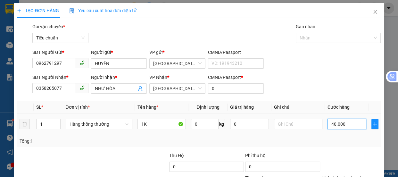
click at [347, 127] on input "40.000" at bounding box center [347, 124] width 39 height 10
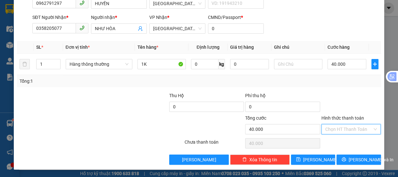
click at [334, 127] on input "Hình thức thanh toán" at bounding box center [348, 129] width 47 height 10
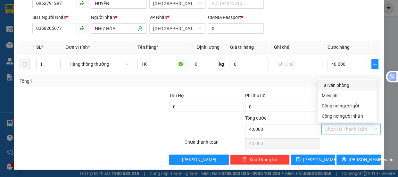
click at [337, 86] on div "Tại văn phòng" at bounding box center [346, 85] width 51 height 7
type input "0"
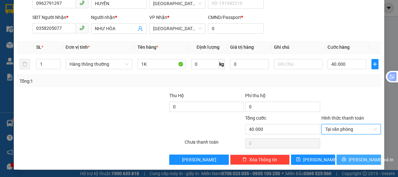
click at [349, 160] on span "[PERSON_NAME] và In" at bounding box center [371, 159] width 45 height 7
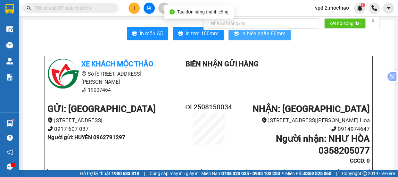
click at [261, 34] on span "In biên nhận 80mm" at bounding box center [263, 33] width 44 height 8
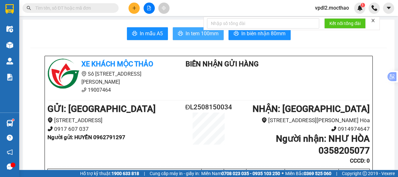
drag, startPoint x: 185, startPoint y: 32, endPoint x: 210, endPoint y: 32, distance: 25.0
click at [186, 32] on span "In tem 100mm" at bounding box center [202, 33] width 33 height 8
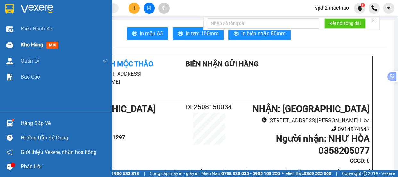
click at [26, 47] on span "Kho hàng" at bounding box center [32, 45] width 22 height 6
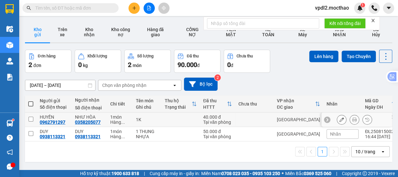
click at [32, 119] on input "checkbox" at bounding box center [31, 119] width 5 height 5
checkbox input "true"
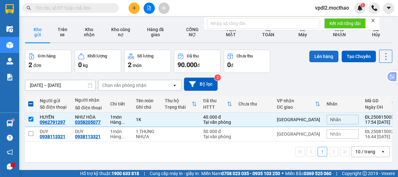
click at [328, 57] on button "Lên hàng" at bounding box center [323, 57] width 29 height 12
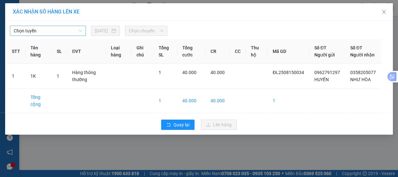
click at [71, 32] on span "Chọn tuyến" at bounding box center [48, 31] width 68 height 10
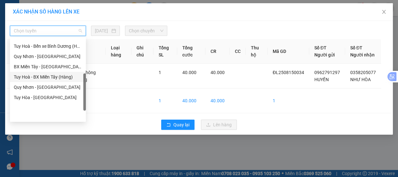
scroll to position [83, 0]
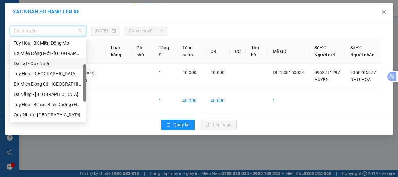
drag, startPoint x: 37, startPoint y: 65, endPoint x: 73, endPoint y: 56, distance: 37.0
click at [38, 64] on div "Đà Lạt - Quy Nhơn" at bounding box center [48, 63] width 68 height 7
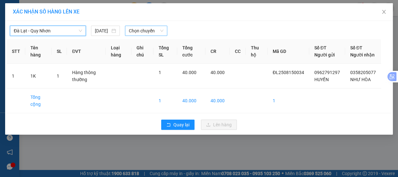
drag, startPoint x: 154, startPoint y: 33, endPoint x: 158, endPoint y: 35, distance: 5.0
click at [155, 33] on span "Chọn chuyến" at bounding box center [146, 31] width 35 height 10
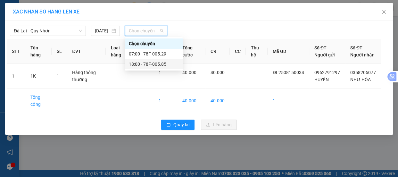
click at [140, 67] on div "18:00 - 78F-005.85" at bounding box center [154, 64] width 50 height 7
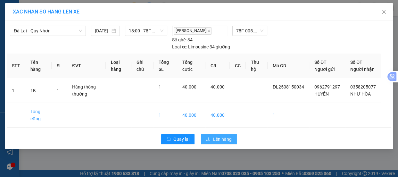
click at [218, 143] on span "Lên hàng" at bounding box center [222, 139] width 19 height 7
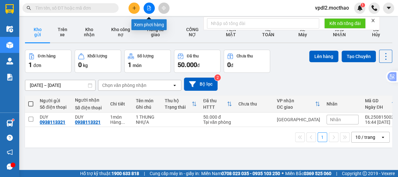
click at [150, 9] on icon "file-add" at bounding box center [149, 8] width 4 height 4
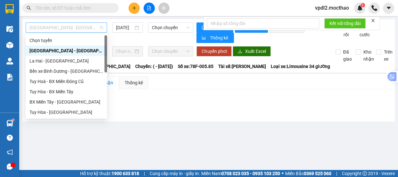
click at [81, 29] on span "[GEOGRAPHIC_DATA] - [GEOGRAPHIC_DATA]" at bounding box center [66, 28] width 74 height 10
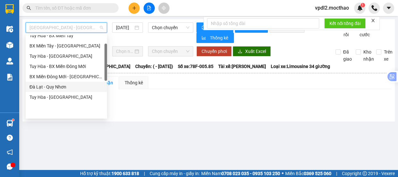
scroll to position [27, 0]
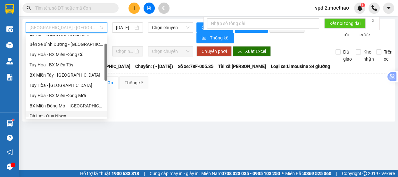
click at [52, 117] on body "Kết quả tìm kiếm ( 0 ) Bộ lọc No Data vpdl2.mocthao 1 Điều hành xe Kho hàng mới…" at bounding box center [199, 88] width 398 height 177
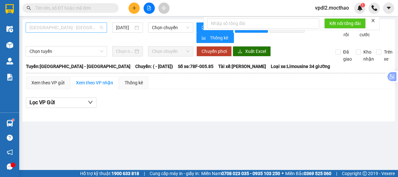
click at [74, 29] on span "[GEOGRAPHIC_DATA] - [GEOGRAPHIC_DATA]" at bounding box center [66, 28] width 74 height 10
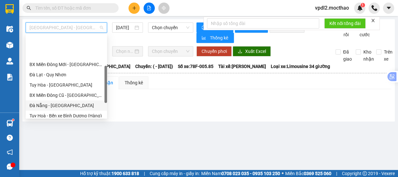
scroll to position [97, 0]
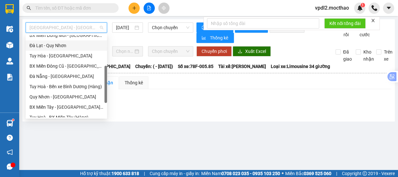
click at [48, 46] on div "Đà Lạt - Quy Nhơn" at bounding box center [66, 45] width 74 height 7
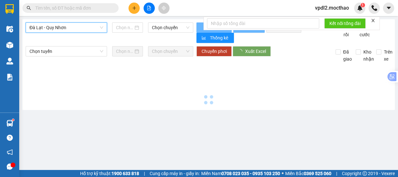
type input "[DATE]"
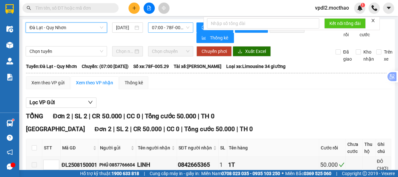
click at [178, 29] on span "07:00 - 78F-005.29" at bounding box center [170, 28] width 37 height 10
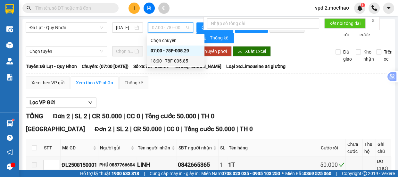
click at [164, 64] on div "18:00 - 78F-005.85" at bounding box center [176, 60] width 50 height 7
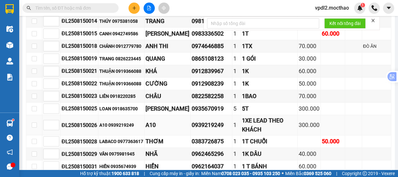
scroll to position [233, 0]
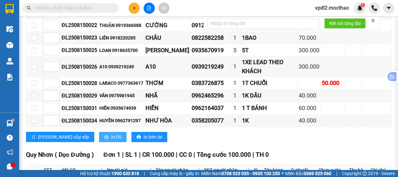
click at [111, 136] on span "In DS" at bounding box center [116, 136] width 10 height 7
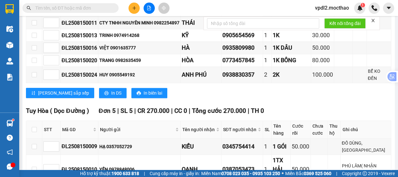
scroll to position [408, 0]
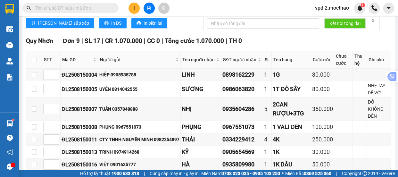
click at [42, 62] on th "STT" at bounding box center [51, 60] width 18 height 18
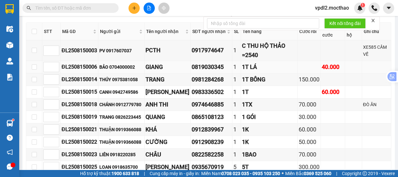
scroll to position [0, 0]
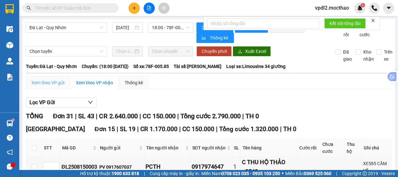
click at [53, 79] on div "Xem theo VP gửi" at bounding box center [48, 82] width 44 height 13
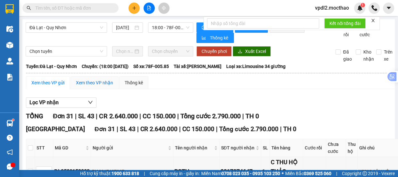
click at [98, 86] on div "Xem theo VP nhận" at bounding box center [94, 82] width 37 height 7
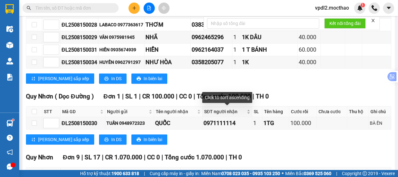
scroll to position [320, 0]
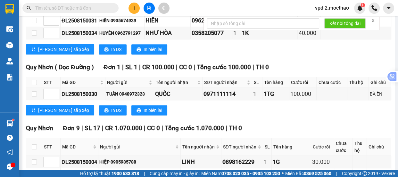
drag, startPoint x: 26, startPoint y: 87, endPoint x: 36, endPoint y: 87, distance: 10.6
click at [27, 87] on td "Xem theo VP gửi Xem theo VP nhận Thống kê Lọc VP nhận TỔNG Đơn 31 | SL 43 | CR …" at bounding box center [209, 134] width 366 height 758
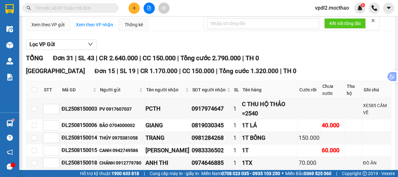
scroll to position [0, 0]
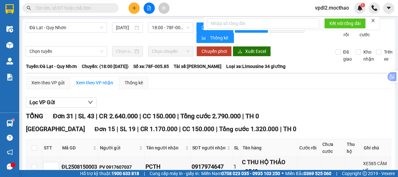
click at [375, 20] on icon "close" at bounding box center [373, 20] width 4 height 4
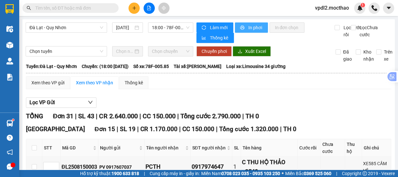
click at [252, 28] on span "In phơi" at bounding box center [255, 27] width 15 height 7
click at [178, 27] on span "18:00 - 78F-005.85" at bounding box center [170, 28] width 37 height 10
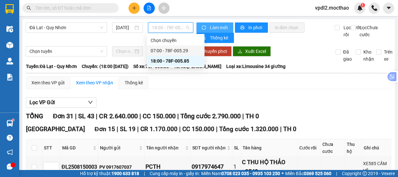
drag, startPoint x: 170, startPoint y: 51, endPoint x: 222, endPoint y: 28, distance: 57.3
click at [174, 48] on div "07:00 - 78F-005.29" at bounding box center [176, 50] width 50 height 7
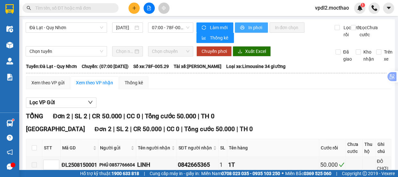
click at [253, 29] on span "In phơi" at bounding box center [255, 27] width 15 height 7
